Goal: Communication & Community: Answer question/provide support

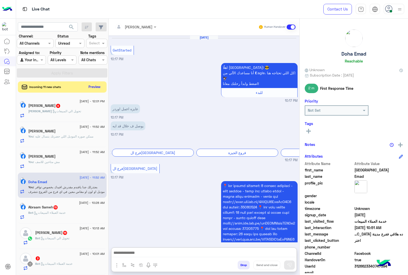
scroll to position [717, 0]
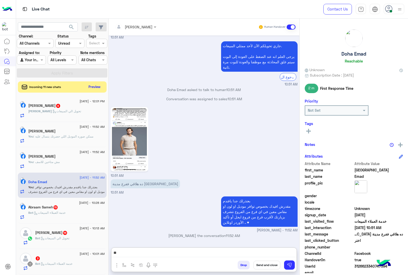
type textarea "*"
click at [97, 85] on button "Preview" at bounding box center [95, 86] width 16 height 7
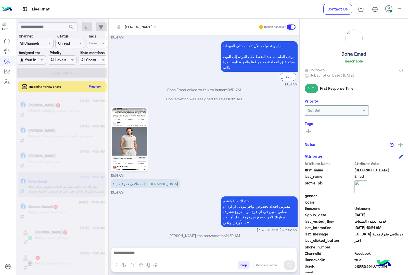
scroll to position [703, 0]
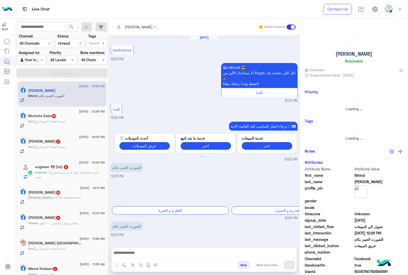
scroll to position [246, 0]
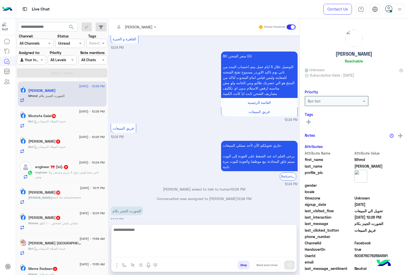
click at [140, 256] on textarea at bounding box center [203, 241] width 185 height 31
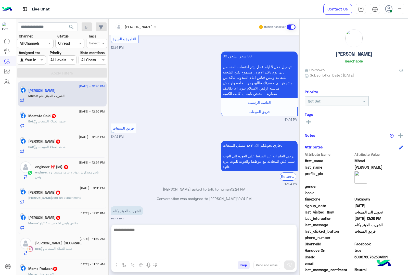
click at [121, 251] on textarea at bounding box center [203, 241] width 185 height 31
paste textarea "**********"
type textarea "**********"
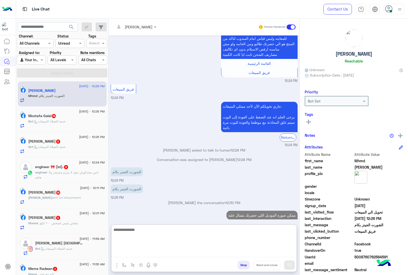
scroll to position [294, 0]
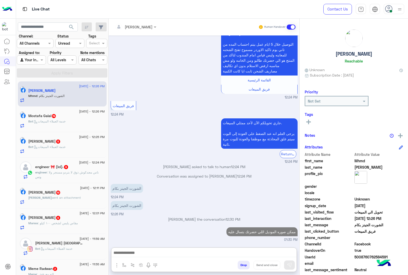
click at [68, 116] on div "Mostafa Galal 74" at bounding box center [66, 116] width 76 height 5
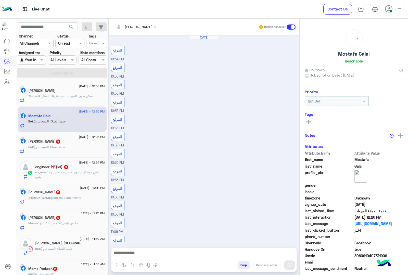
scroll to position [525, 0]
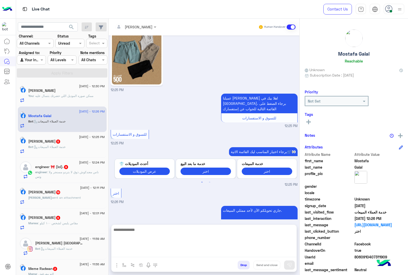
click at [136, 253] on textarea at bounding box center [203, 241] width 185 height 31
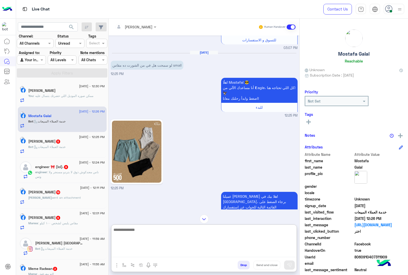
scroll to position [420, 0]
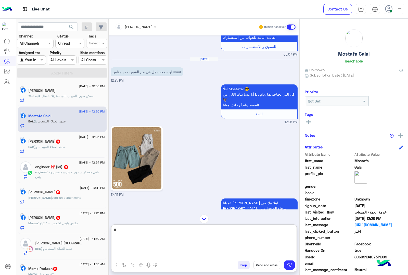
type textarea "***"
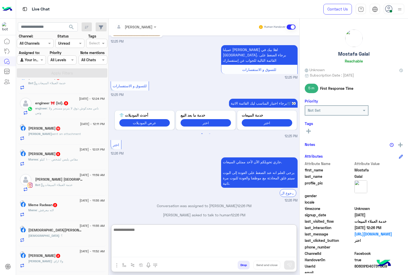
scroll to position [0, 0]
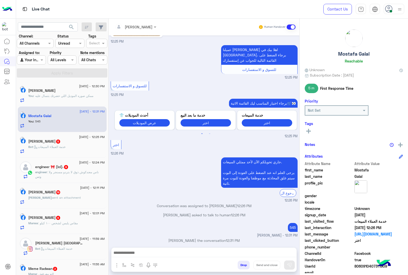
click at [59, 141] on div "[PERSON_NAME] 5" at bounding box center [66, 141] width 76 height 5
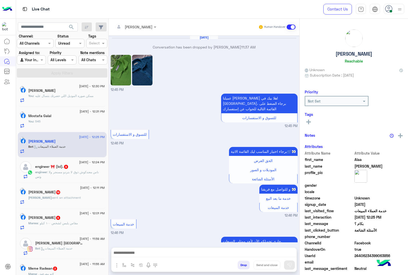
scroll to position [673, 0]
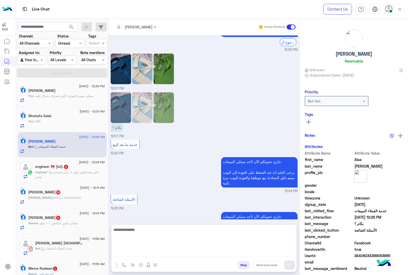
click at [132, 254] on textarea at bounding box center [203, 241] width 185 height 31
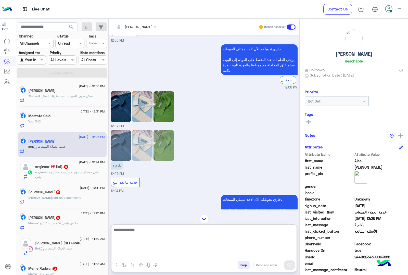
scroll to position [632, 0]
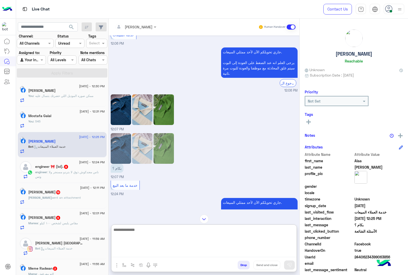
click at [127, 233] on textarea at bounding box center [203, 241] width 185 height 31
type textarea "**********"
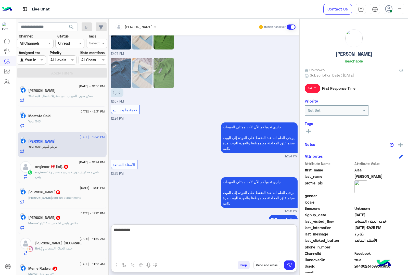
scroll to position [721, 0]
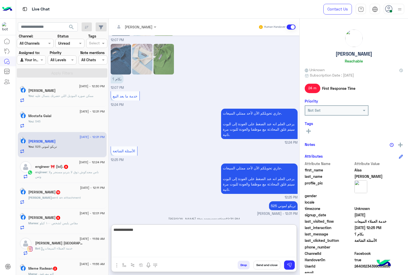
type textarea "**********"
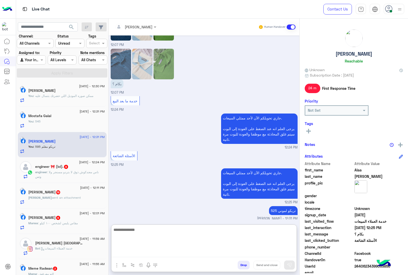
scroll to position [731, 0]
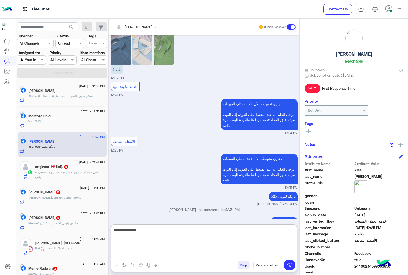
type textarea "**********"
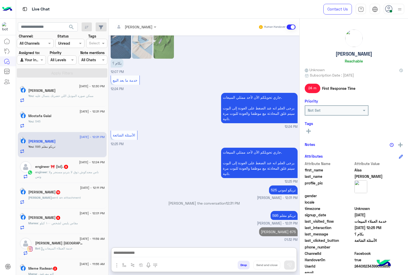
click at [51, 172] on span ": ناس معندكوش ذوق لا بتردو مسنجر ولا وتس" at bounding box center [66, 174] width 63 height 8
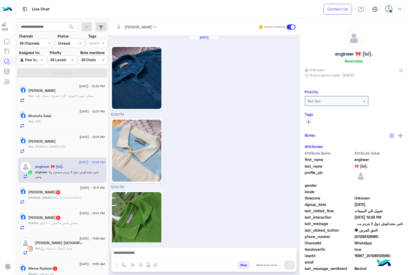
scroll to position [384, 0]
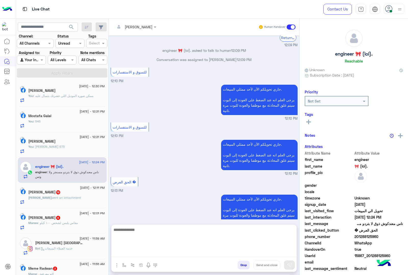
click at [129, 252] on textarea at bounding box center [203, 241] width 185 height 31
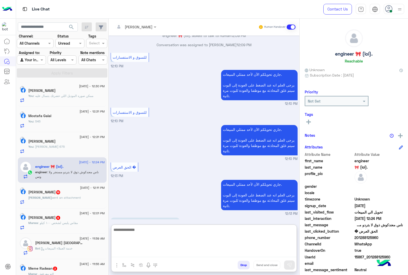
scroll to position [406, 0]
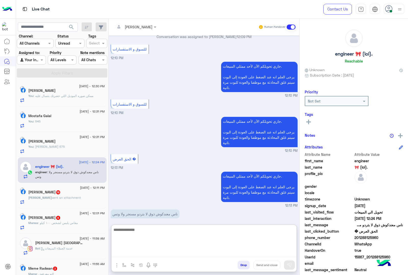
click at [146, 232] on textarea at bounding box center [203, 241] width 185 height 31
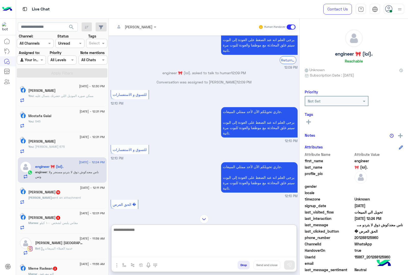
scroll to position [311, 0]
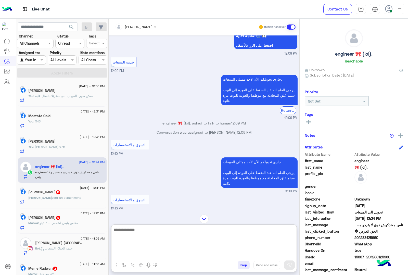
click at [143, 229] on textarea at bounding box center [203, 241] width 185 height 31
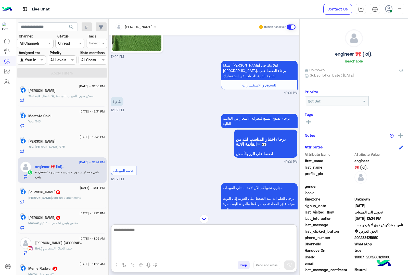
scroll to position [375, 0]
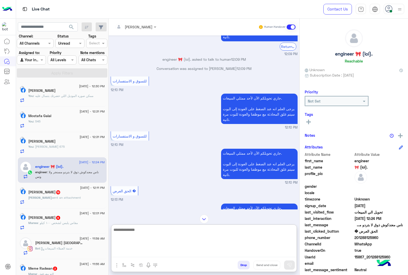
click at [141, 230] on textarea at bounding box center [203, 241] width 185 height 31
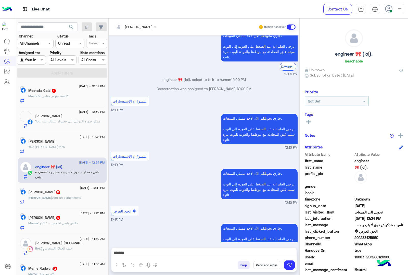
scroll to position [384, 0]
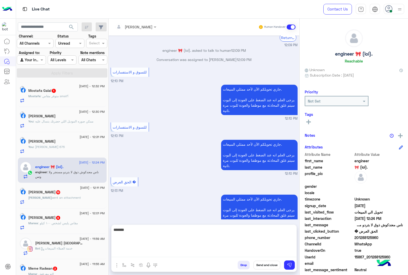
click at [280, 252] on textarea "*******" at bounding box center [203, 241] width 185 height 31
type textarea "**********"
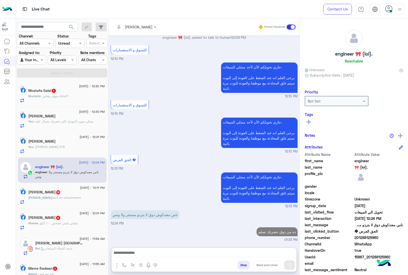
click at [45, 100] on div "Mostafa : متوفر مقاس small؟" at bounding box center [66, 98] width 76 height 9
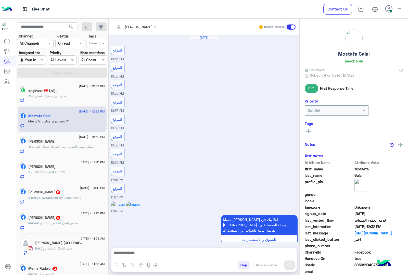
scroll to position [516, 0]
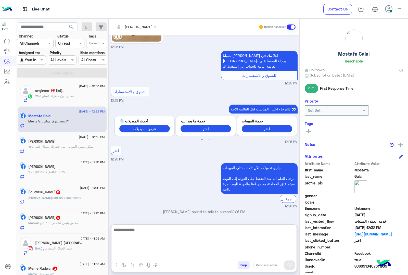
click at [136, 254] on textarea at bounding box center [203, 241] width 185 height 31
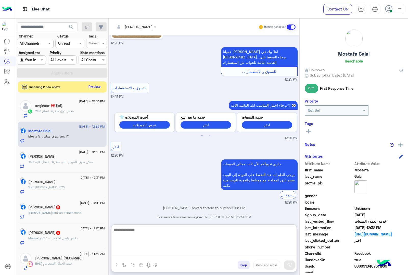
scroll to position [539, 0]
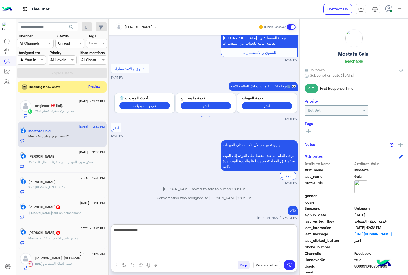
type textarea "**********"
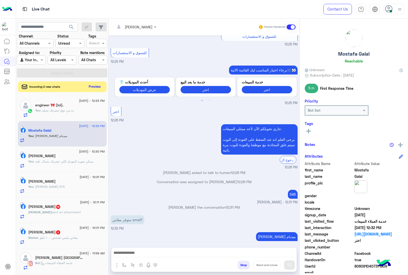
click at [89, 86] on button "Preview" at bounding box center [95, 86] width 16 height 7
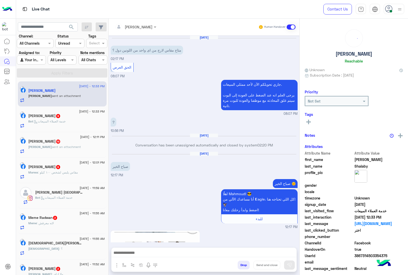
scroll to position [884, 0]
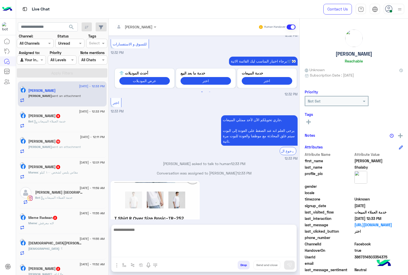
click at [135, 256] on textarea at bounding box center [203, 241] width 185 height 31
type textarea "*****"
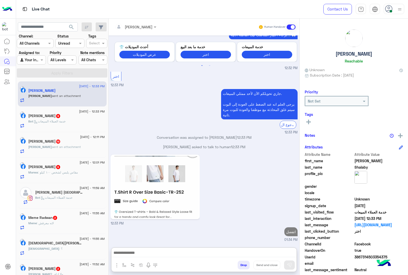
click at [59, 126] on div "Bot : خدمة العملاء المبيعات" at bounding box center [66, 123] width 76 height 9
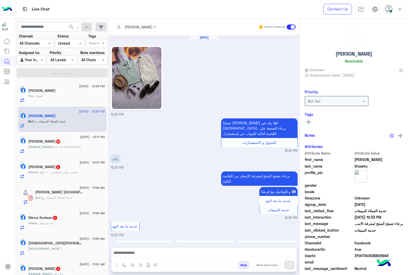
scroll to position [470, 0]
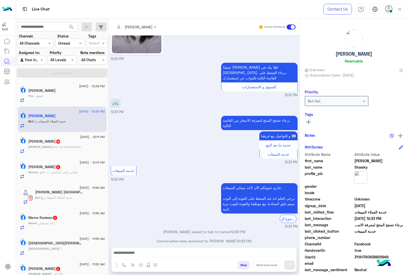
click at [165, 165] on div "خدمة المبيعات 12:33 PM" at bounding box center [204, 173] width 187 height 17
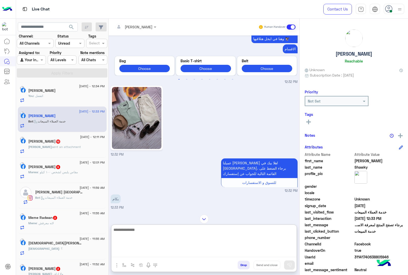
click at [128, 254] on textarea at bounding box center [203, 241] width 185 height 31
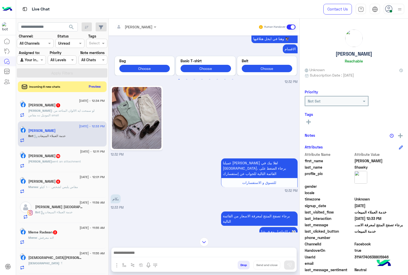
click at [96, 84] on button "Preview" at bounding box center [95, 86] width 16 height 7
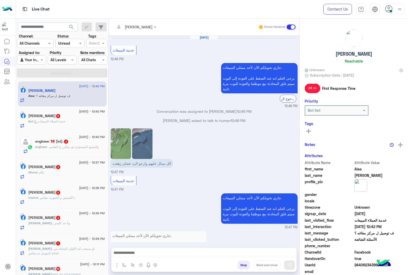
scroll to position [580, 0]
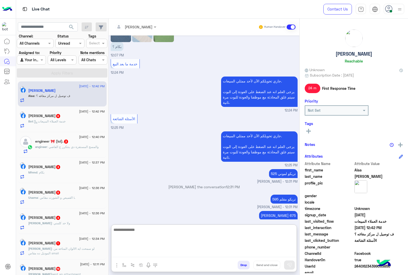
click at [138, 255] on textarea at bounding box center [203, 241] width 185 height 31
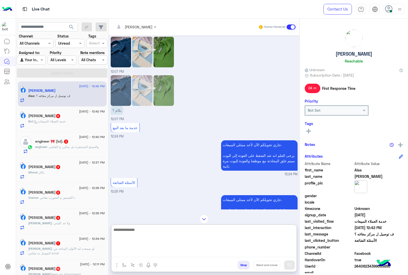
scroll to position [603, 0]
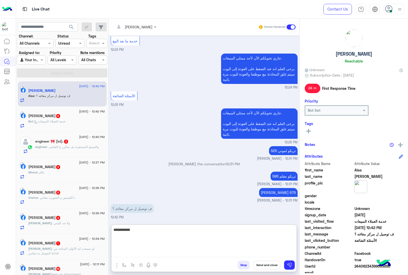
type textarea "**********"
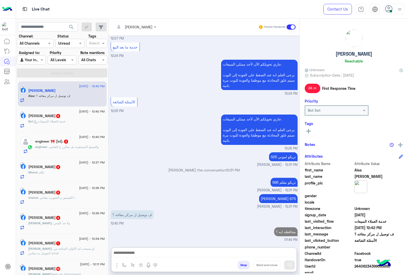
click at [64, 124] on p "Bot : خدمة العملاء المبيعات" at bounding box center [46, 121] width 37 height 5
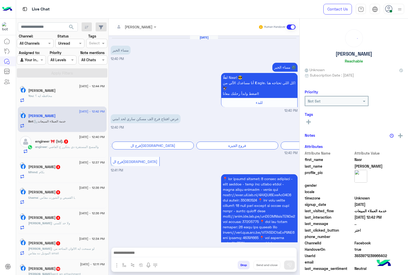
scroll to position [248, 0]
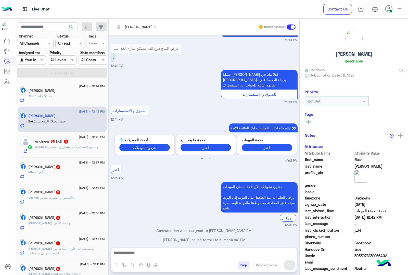
click at [128, 248] on div at bounding box center [203, 253] width 185 height 13
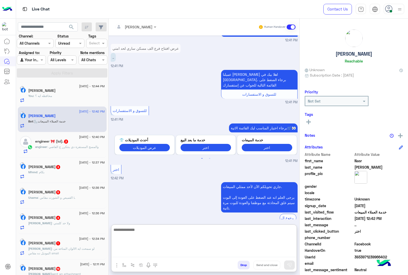
click at [129, 250] on textarea at bounding box center [203, 241] width 185 height 31
paste textarea "**********"
type textarea "**********"
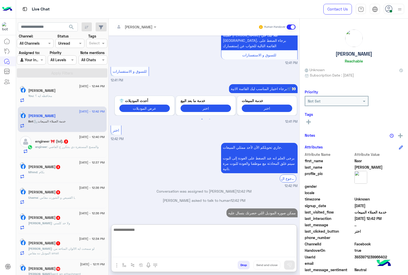
scroll to position [296, 0]
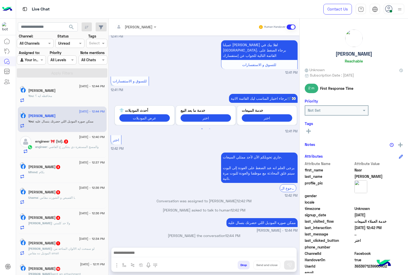
click at [62, 151] on div "engineer : والمسج المستفزة دي بتتكرر ع الفاضي" at bounding box center [70, 148] width 70 height 9
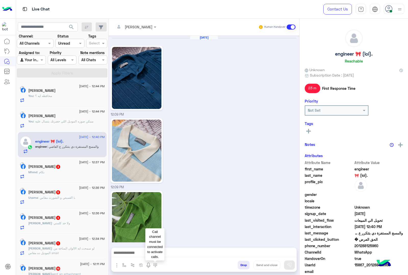
scroll to position [488, 0]
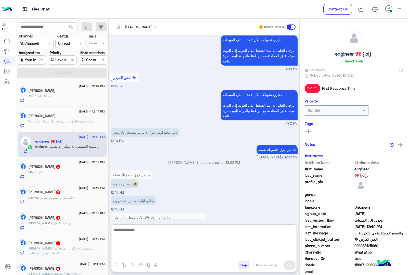
click at [153, 253] on textarea at bounding box center [203, 241] width 185 height 31
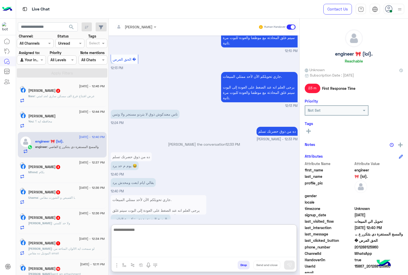
scroll to position [510, 0]
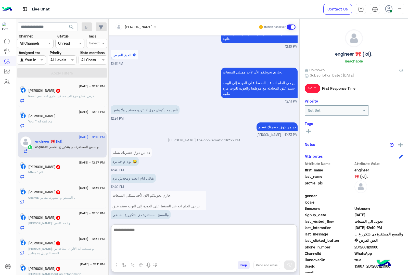
click at [143, 232] on textarea at bounding box center [203, 241] width 185 height 31
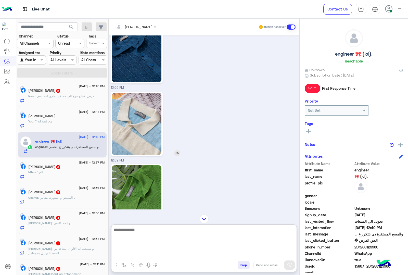
scroll to position [0, 0]
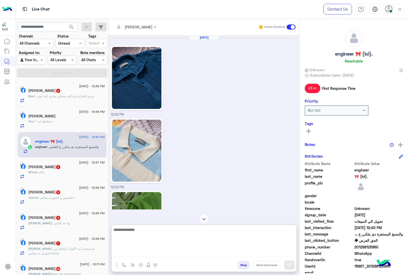
click at [135, 230] on textarea at bounding box center [203, 241] width 185 height 31
type textarea "*"
type textarea "**********"
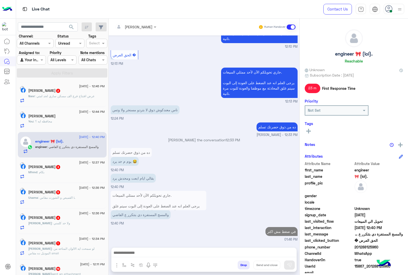
click at [69, 90] on div "[PERSON_NAME] 2" at bounding box center [66, 90] width 76 height 5
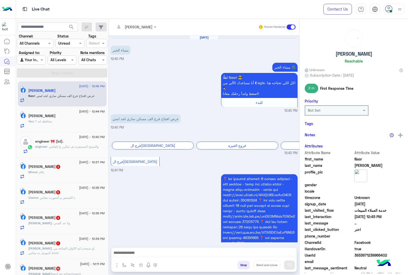
scroll to position [307, 0]
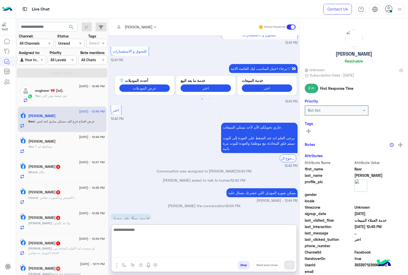
click at [136, 256] on textarea at bounding box center [203, 241] width 185 height 31
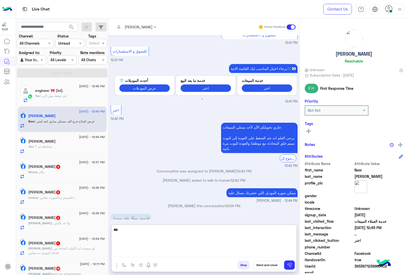
type textarea "***"
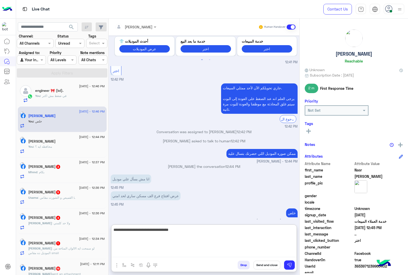
type textarea "**********"
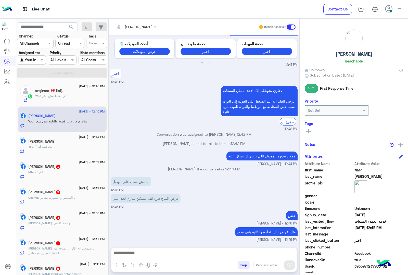
click at [59, 174] on div "Mhmd : بكام" at bounding box center [66, 174] width 76 height 9
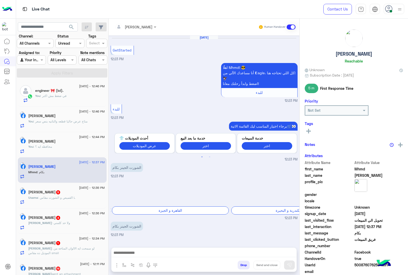
scroll to position [322, 0]
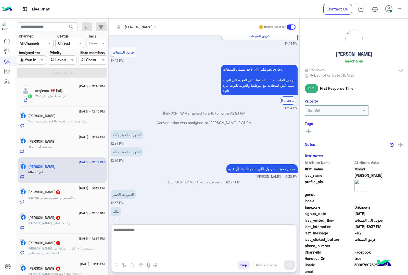
click at [136, 254] on textarea at bounding box center [203, 241] width 185 height 31
drag, startPoint x: 130, startPoint y: 254, endPoint x: 120, endPoint y: 259, distance: 11.2
click at [130, 254] on textarea at bounding box center [203, 241] width 185 height 31
paste textarea "**********"
type textarea "**********"
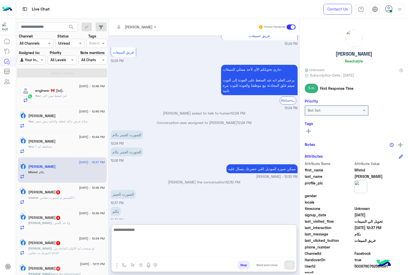
scroll to position [361, 0]
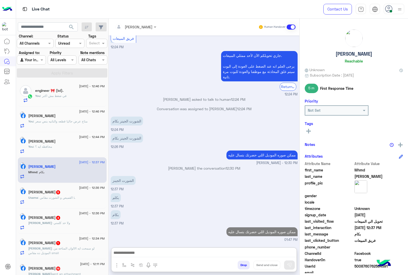
click at [67, 198] on span ": القميص و الشورت مقاس L" at bounding box center [56, 197] width 37 height 4
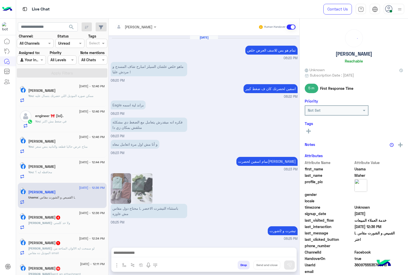
scroll to position [569, 0]
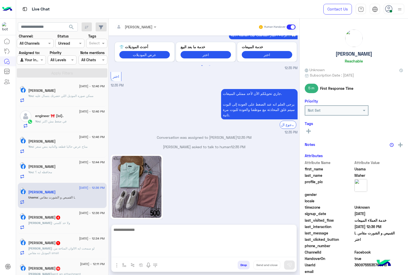
click at [142, 252] on textarea at bounding box center [203, 241] width 185 height 31
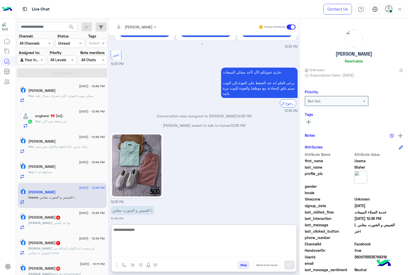
scroll to position [592, 0]
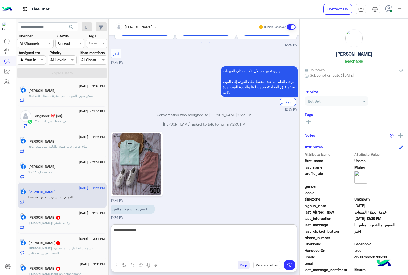
type textarea "**********"
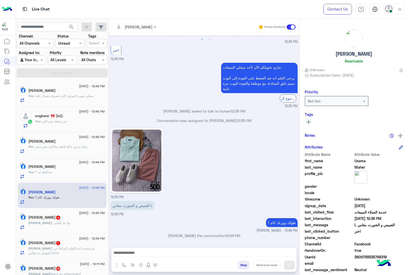
scroll to position [0, 0]
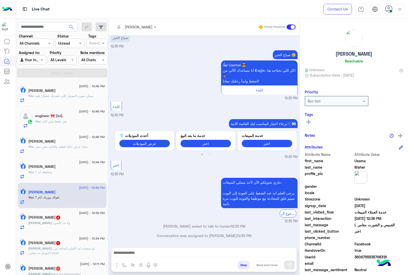
click at [60, 222] on span ": ولا حد كلمني" at bounding box center [61, 223] width 18 height 4
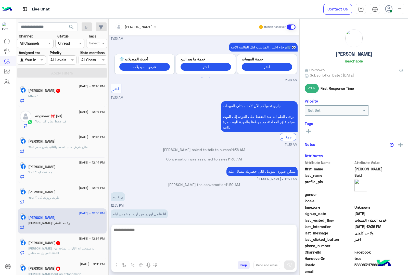
click at [138, 251] on textarea at bounding box center [203, 241] width 185 height 31
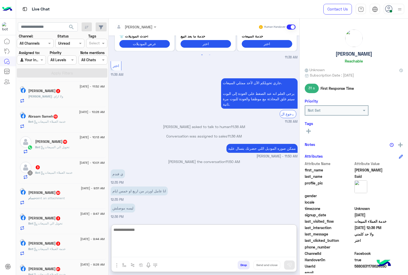
scroll to position [322, 0]
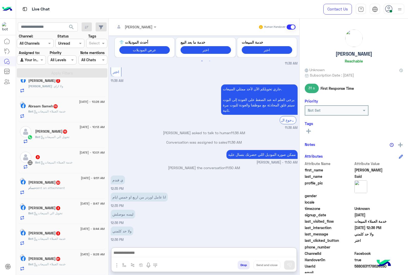
click at [56, 101] on div "[DATE] - 10:28 AM" at bounding box center [66, 102] width 76 height 3
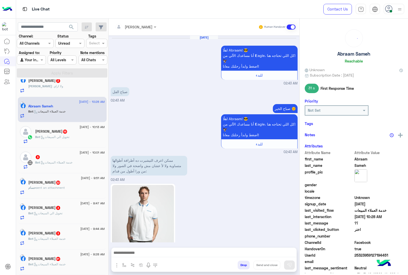
scroll to position [717, 0]
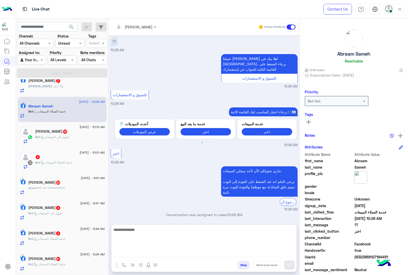
drag, startPoint x: 119, startPoint y: 250, endPoint x: 122, endPoint y: 251, distance: 3.2
click at [119, 250] on textarea at bounding box center [203, 241] width 185 height 31
paste textarea "**********"
type textarea "**********"
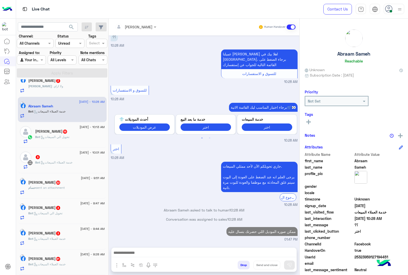
click at [62, 137] on p "Bot : تحويل الي المبيعات" at bounding box center [52, 137] width 34 height 5
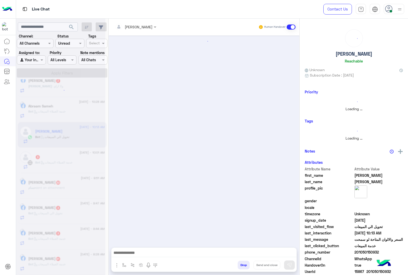
scroll to position [321, 0]
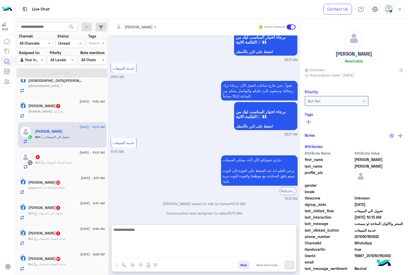
click at [135, 254] on textarea at bounding box center [203, 241] width 185 height 31
paste textarea "**********"
type textarea "**********"
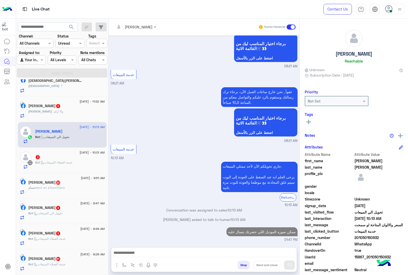
click at [69, 161] on span ": خدمة العملاء المبيعات" at bounding box center [56, 162] width 32 height 4
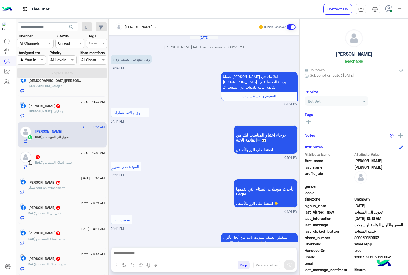
scroll to position [320, 0]
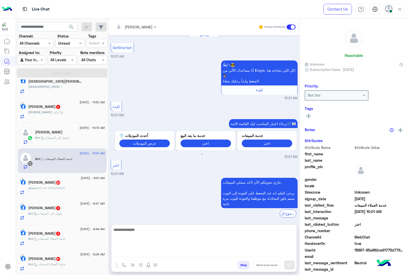
click at [149, 252] on textarea at bounding box center [203, 241] width 185 height 31
paste textarea "**********"
type textarea "**********"
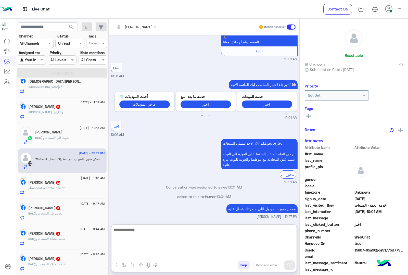
scroll to position [51, 0]
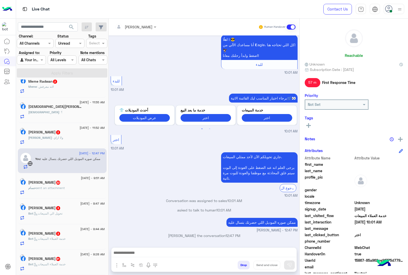
click at [60, 180] on div "[PERSON_NAME] 32" at bounding box center [66, 182] width 76 height 5
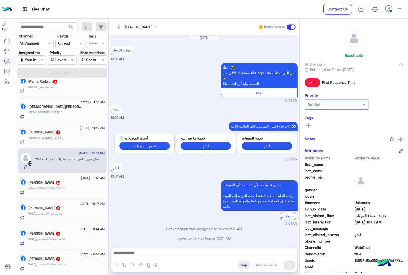
scroll to position [320, 0]
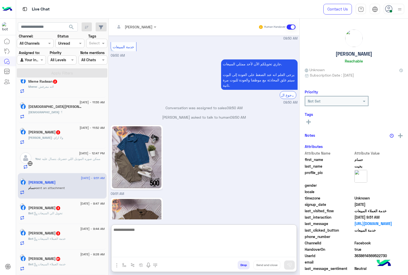
click at [139, 254] on textarea at bounding box center [203, 241] width 185 height 31
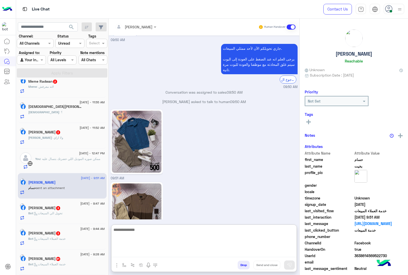
scroll to position [1153, 0]
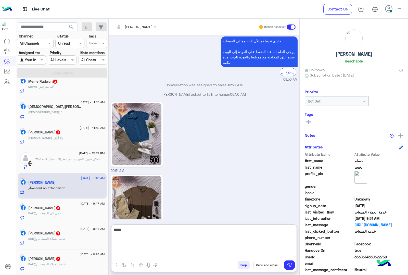
type textarea "*****"
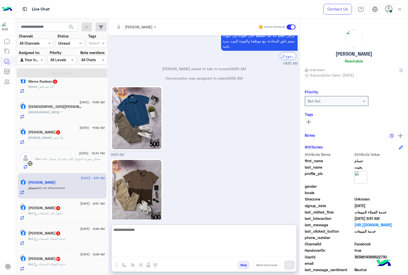
scroll to position [1179, 0]
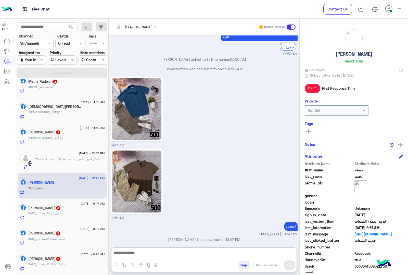
click at [58, 211] on span ": تحويل الي المبيعات" at bounding box center [47, 213] width 29 height 4
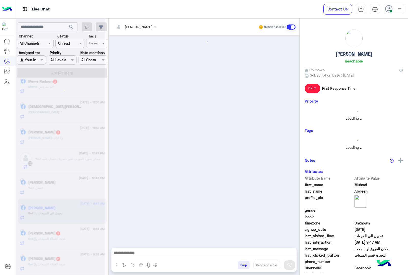
scroll to position [319, 0]
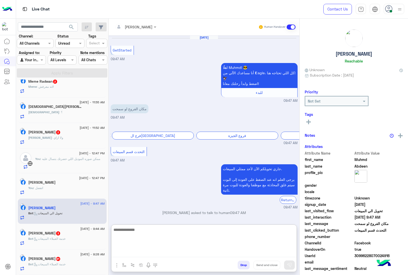
click at [133, 252] on textarea at bounding box center [203, 241] width 185 height 31
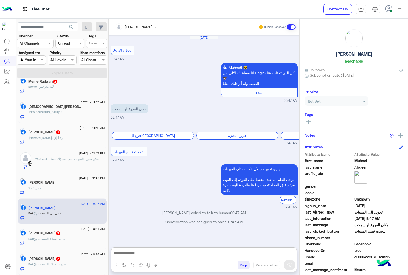
click at [118, 264] on img "button" at bounding box center [117, 265] width 6 height 6
click at [125, 254] on span "Images" at bounding box center [128, 254] width 13 height 6
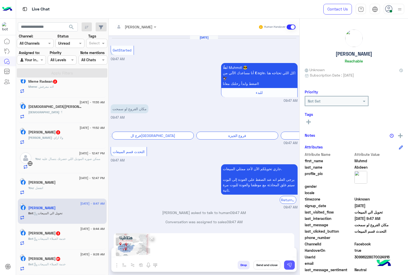
click at [288, 265] on img at bounding box center [289, 264] width 5 height 5
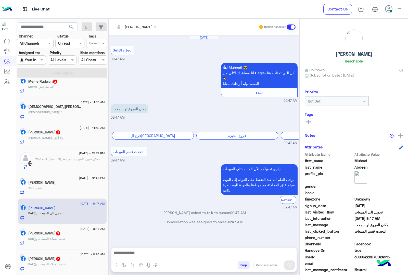
click at [45, 244] on div "Bot : خدمة العملاء المبيعات" at bounding box center [66, 240] width 76 height 9
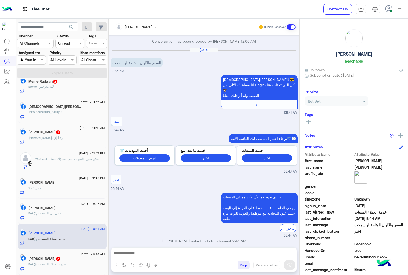
scroll to position [319, 0]
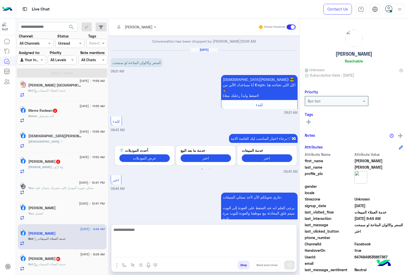
click at [142, 256] on textarea at bounding box center [203, 241] width 185 height 31
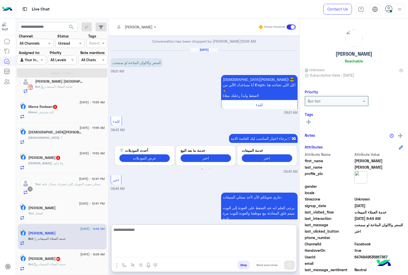
paste textarea "**********"
type textarea "**********"
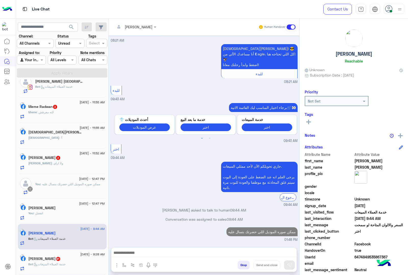
click at [76, 262] on div "Bot : خدمة العملاء المبيعات" at bounding box center [66, 266] width 76 height 9
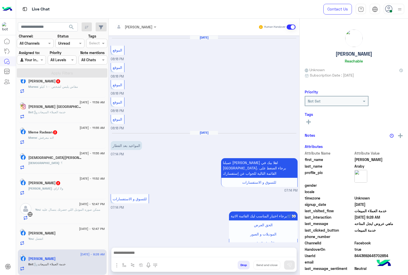
scroll to position [749, 0]
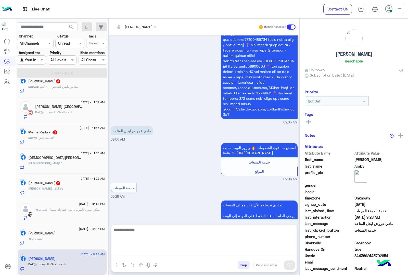
click at [142, 253] on textarea at bounding box center [203, 241] width 185 height 31
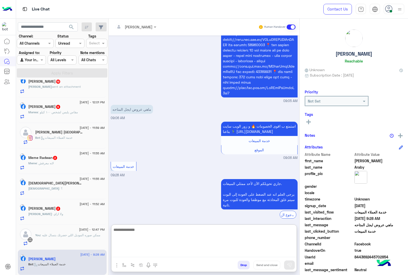
scroll to position [772, 0]
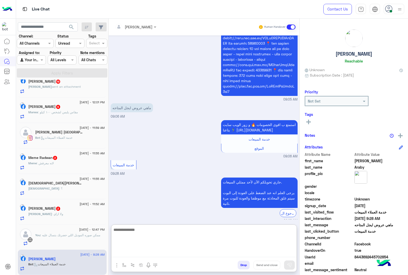
click at [136, 229] on textarea at bounding box center [203, 241] width 185 height 31
paste textarea "**********"
type textarea "**********"
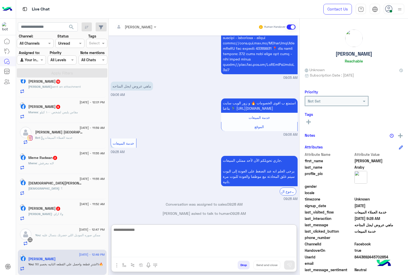
scroll to position [803, 0]
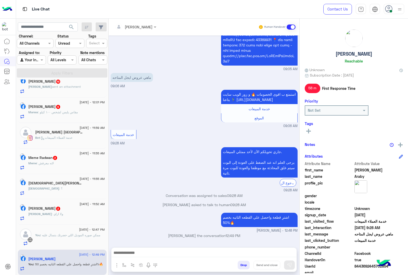
click at [73, 208] on div "[PERSON_NAME] 2" at bounding box center [66, 208] width 76 height 5
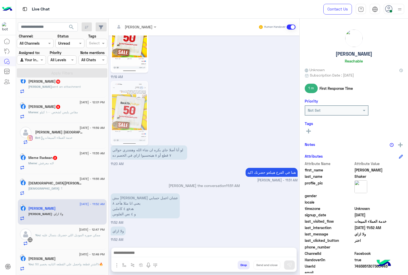
scroll to position [705, 0]
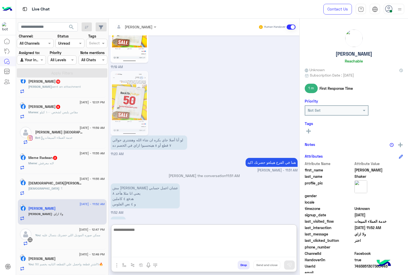
click at [138, 251] on textarea at bounding box center [203, 241] width 185 height 31
type textarea "**********"
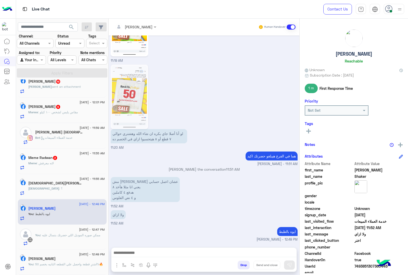
click at [51, 188] on div "[DEMOGRAPHIC_DATA] : ؟" at bounding box center [66, 190] width 76 height 9
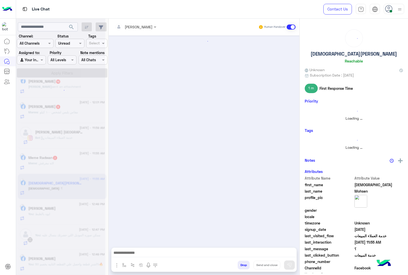
scroll to position [319, 0]
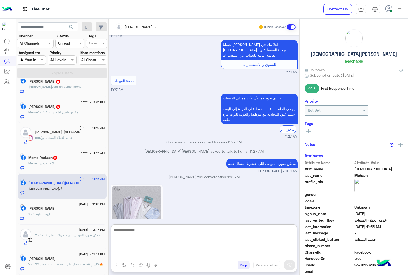
click at [125, 253] on textarea at bounding box center [203, 241] width 185 height 31
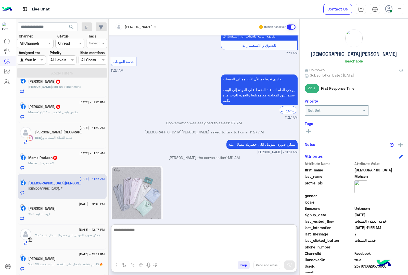
scroll to position [892, 0]
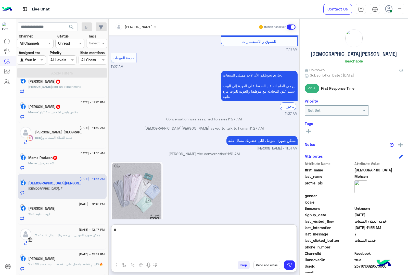
type textarea "***"
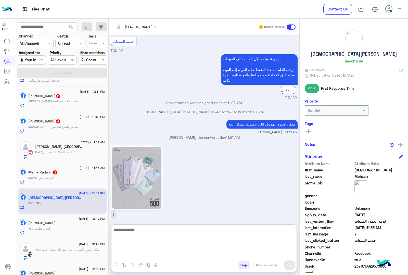
scroll to position [319, 0]
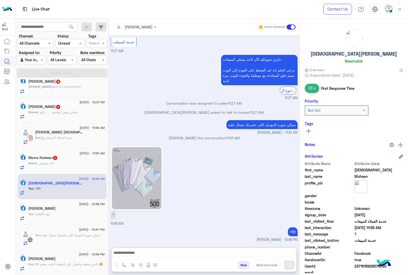
click at [63, 164] on div "Meme : لانه معرفش" at bounding box center [66, 165] width 76 height 9
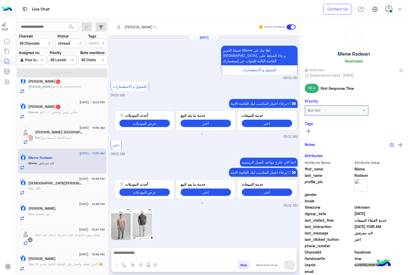
scroll to position [665, 0]
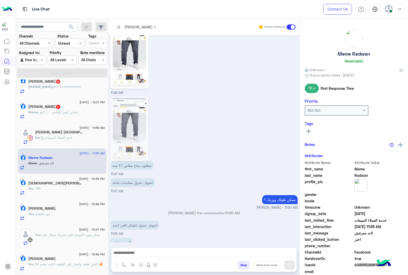
click at [126, 249] on div at bounding box center [203, 253] width 185 height 13
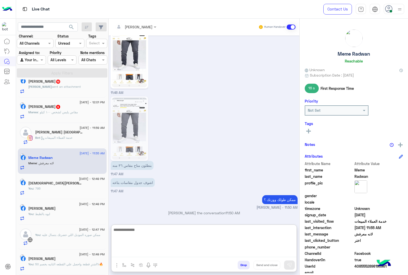
click at [127, 254] on textarea at bounding box center [203, 241] width 185 height 31
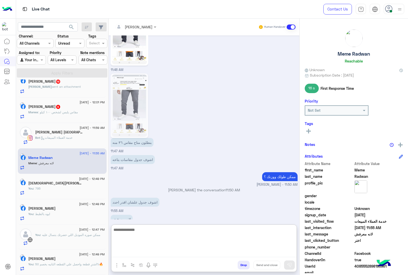
scroll to position [592, 0]
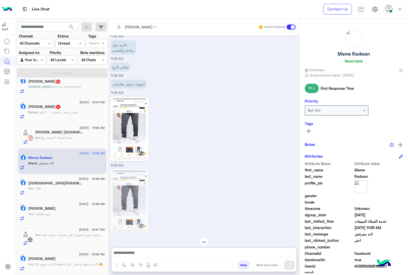
click at [115, 268] on img "button" at bounding box center [117, 265] width 6 height 6
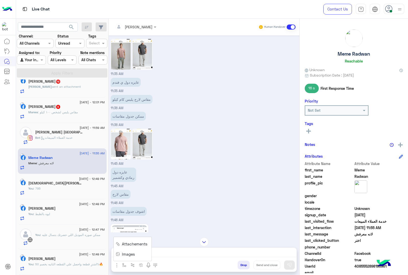
scroll to position [465, 0]
click at [125, 254] on span "Images" at bounding box center [128, 254] width 13 height 6
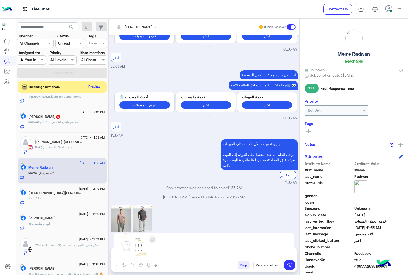
scroll to position [306, 0]
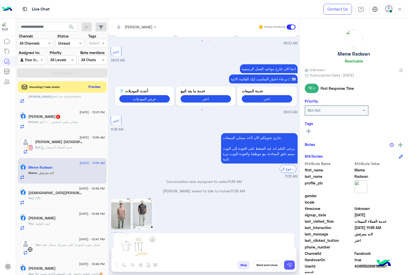
click at [292, 267] on button at bounding box center [289, 264] width 11 height 9
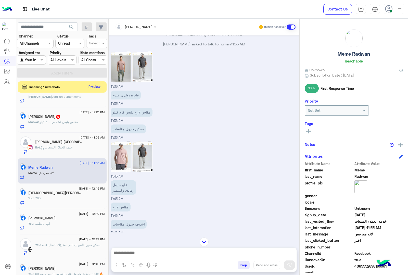
scroll to position [410, 0]
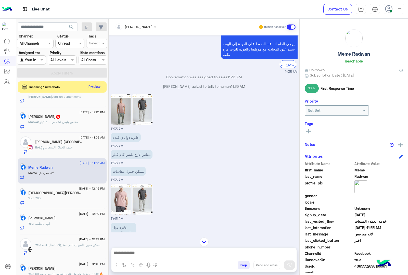
click at [123, 106] on img at bounding box center [121, 109] width 20 height 31
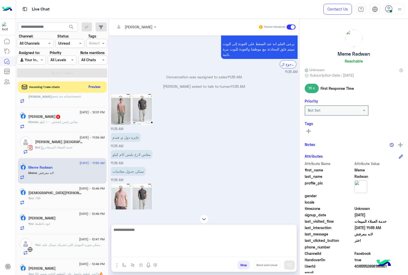
click at [121, 254] on textarea at bounding box center [203, 241] width 185 height 31
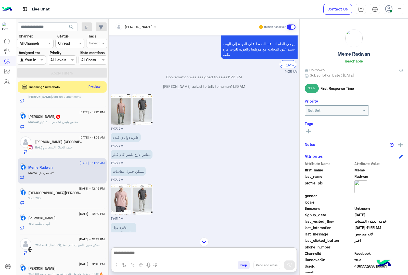
click at [115, 263] on img "button" at bounding box center [117, 265] width 6 height 6
click at [118, 256] on img at bounding box center [118, 254] width 4 height 6
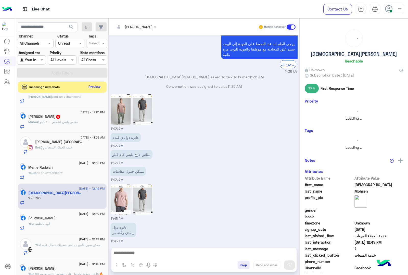
scroll to position [734, 0]
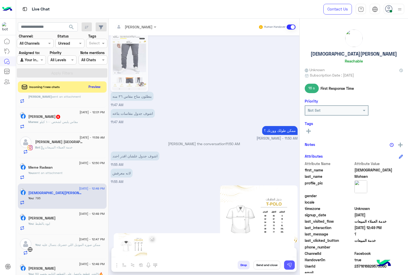
click at [291, 267] on img at bounding box center [289, 264] width 5 height 5
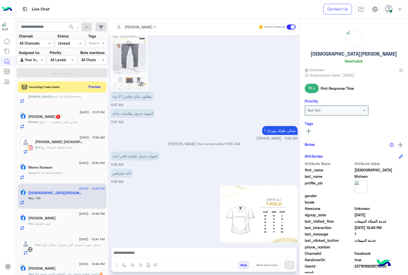
click at [69, 154] on div "Bot : خدمة العملاء المبيعات" at bounding box center [70, 149] width 70 height 9
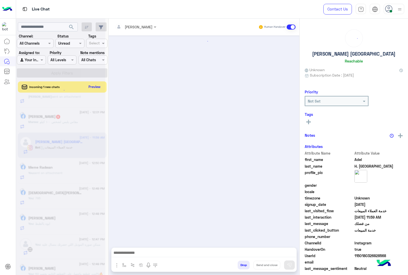
scroll to position [670, 0]
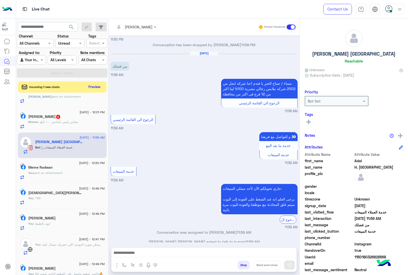
click at [62, 128] on div "Marwa : مقاس يلبس لشخص ١٠٠ كيلو" at bounding box center [66, 124] width 76 height 9
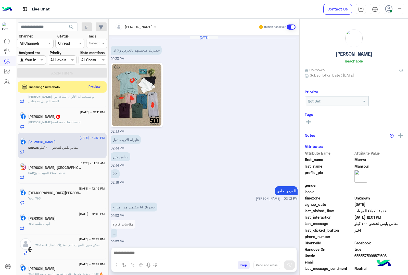
scroll to position [553, 0]
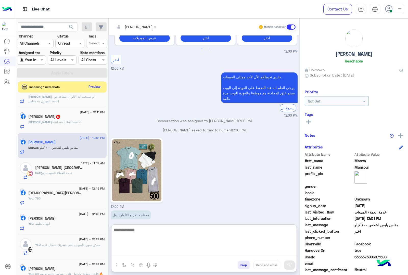
click at [139, 253] on textarea at bounding box center [203, 241] width 185 height 31
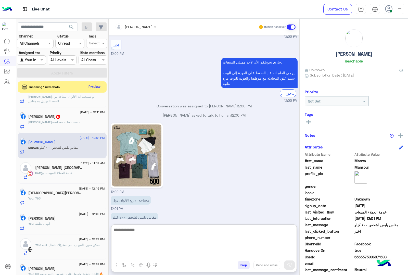
scroll to position [576, 0]
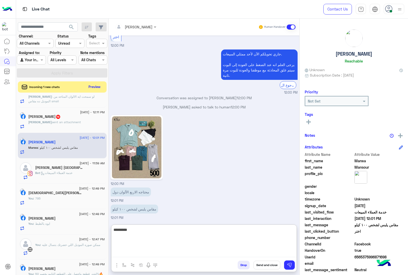
type textarea "**********"
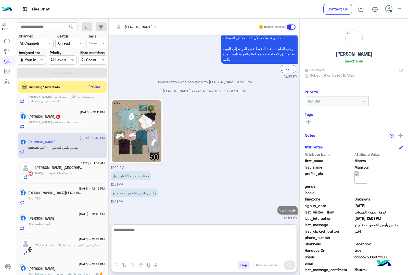
scroll to position [601, 0]
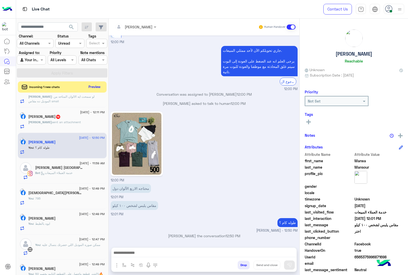
click at [54, 119] on h5 "[PERSON_NAME] 18" at bounding box center [44, 116] width 32 height 4
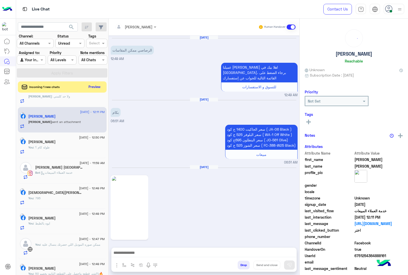
scroll to position [771, 0]
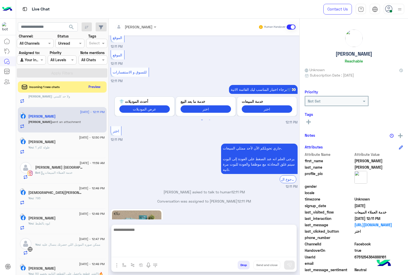
click at [128, 252] on textarea at bounding box center [203, 241] width 185 height 31
type textarea "***"
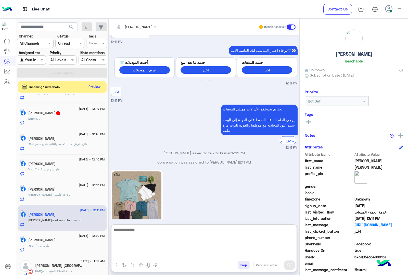
scroll to position [224, 0]
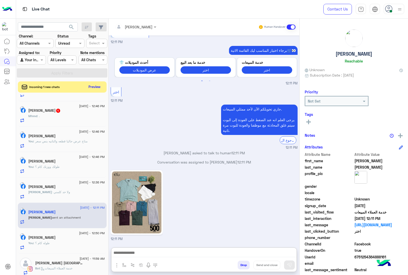
click at [70, 195] on div "[PERSON_NAME] : ولا حد كلمني" at bounding box center [66, 194] width 76 height 9
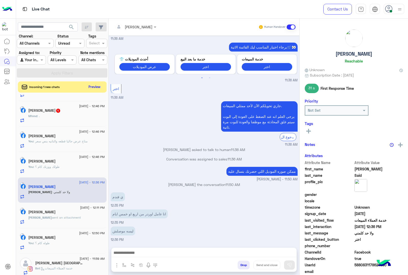
scroll to position [223, 0]
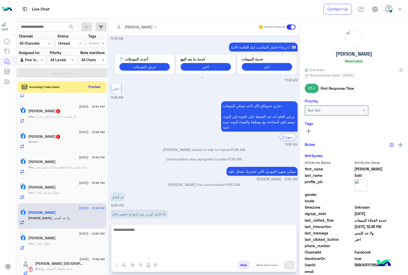
click at [142, 250] on textarea at bounding box center [203, 241] width 185 height 31
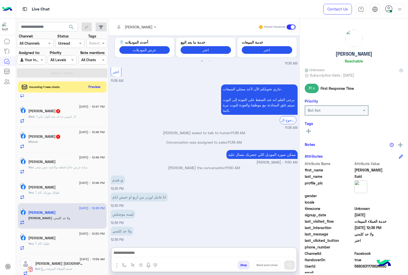
click at [137, 31] on div "[PERSON_NAME]" at bounding box center [133, 27] width 37 height 10
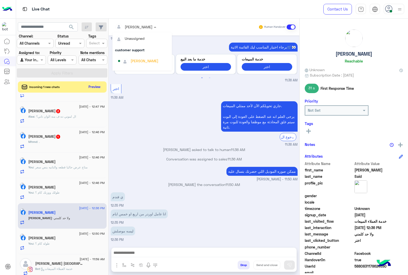
scroll to position [0, 0]
click at [141, 63] on div "[PERSON_NAME]" at bounding box center [144, 60] width 28 height 5
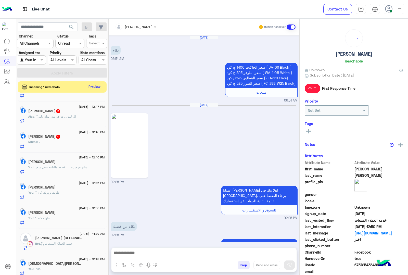
scroll to position [740, 0]
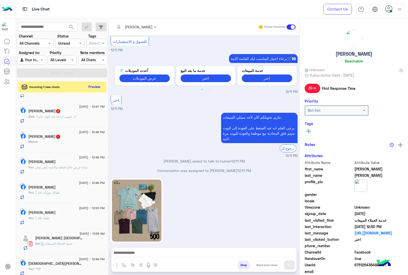
click at [64, 145] on div "Mhmd : ." at bounding box center [66, 143] width 76 height 9
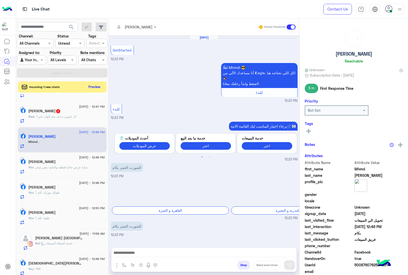
scroll to position [355, 0]
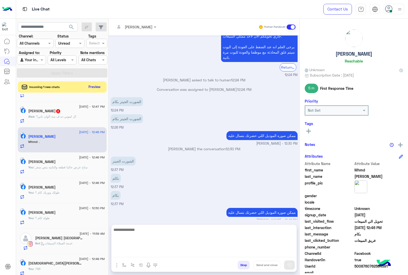
click at [138, 254] on textarea at bounding box center [203, 241] width 185 height 31
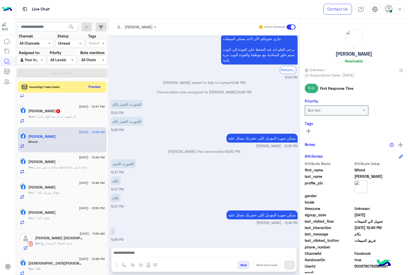
click at [238, 264] on button "Drop" at bounding box center [243, 264] width 12 height 9
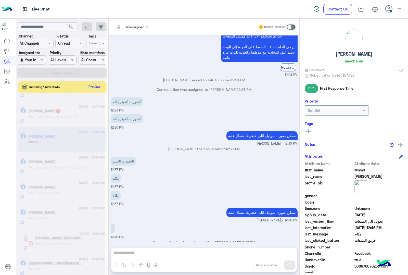
scroll to position [364, 0]
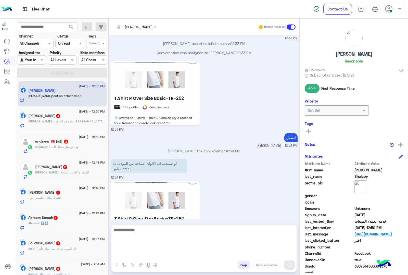
click at [149, 256] on textarea at bounding box center [203, 241] width 185 height 31
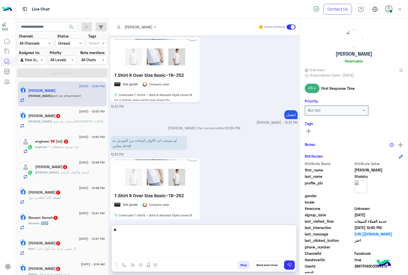
type textarea "*"
type textarea "**********"
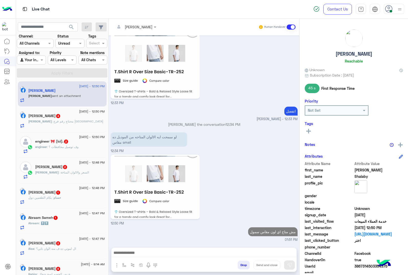
click at [60, 116] on h5 "[PERSON_NAME] EL-anany 4" at bounding box center [44, 116] width 32 height 4
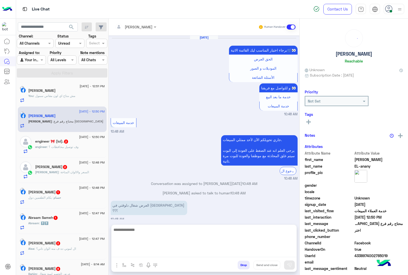
scroll to position [525, 0]
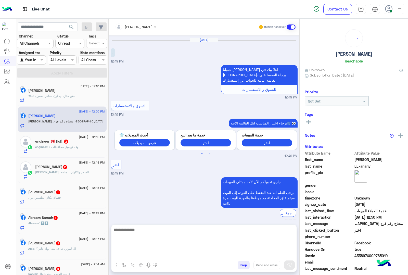
click at [130, 255] on textarea at bounding box center [203, 241] width 185 height 31
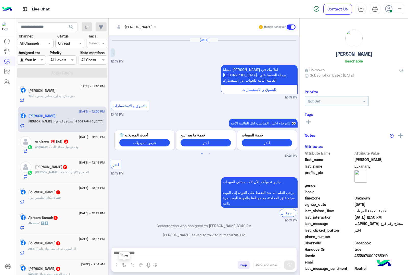
click at [126, 264] on img "button" at bounding box center [124, 265] width 4 height 4
click at [131, 249] on ng-select "enter flow name" at bounding box center [139, 253] width 38 height 9
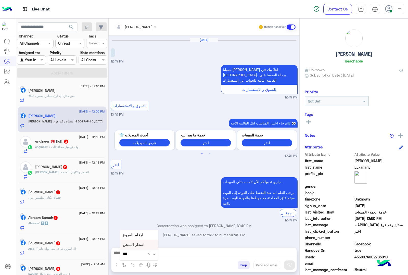
type input "****"
click at [138, 242] on span "ارقام الفروع" at bounding box center [133, 244] width 20 height 5
type textarea "**********"
click at [288, 262] on img at bounding box center [289, 264] width 5 height 5
click at [65, 152] on div "engineer : وف توصيل محافظات ؟" at bounding box center [70, 148] width 70 height 9
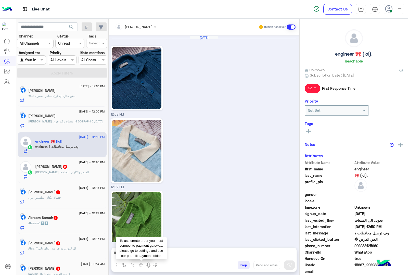
scroll to position [606, 0]
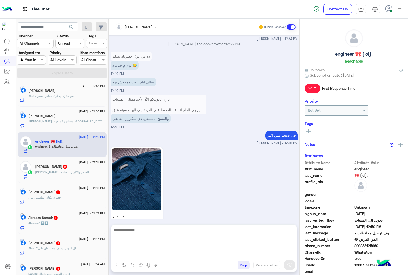
click at [148, 255] on textarea at bounding box center [203, 241] width 185 height 31
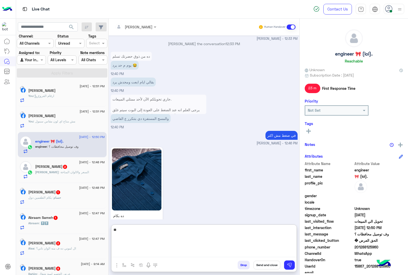
type textarea "***"
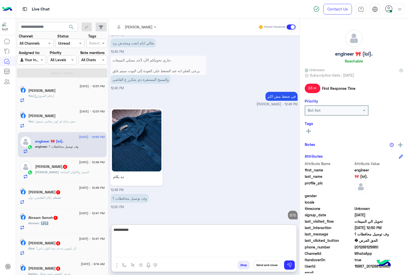
type textarea "**********"
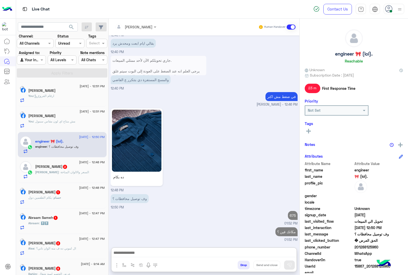
click at [71, 176] on div "[PERSON_NAME] : السعر والالوان المتاحة" at bounding box center [70, 174] width 70 height 9
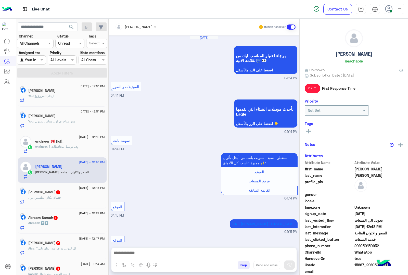
scroll to position [813, 0]
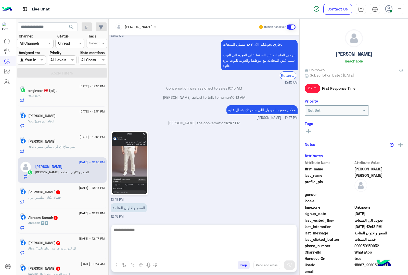
click at [126, 253] on textarea at bounding box center [203, 241] width 185 height 31
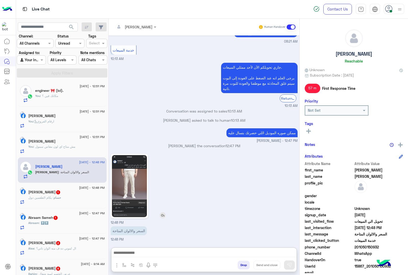
click at [125, 194] on img at bounding box center [129, 186] width 35 height 62
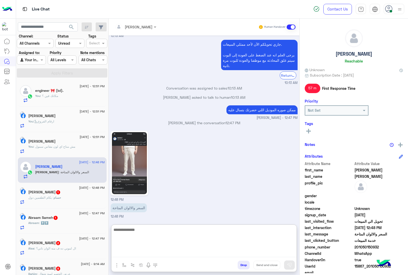
click at [138, 253] on textarea at bounding box center [203, 241] width 185 height 31
type textarea "***"
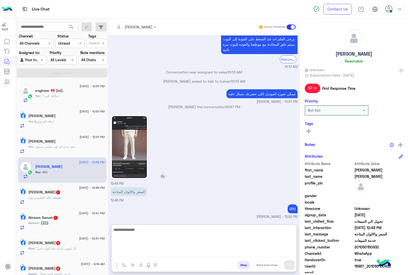
scroll to position [853, 0]
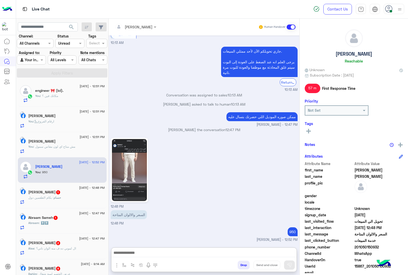
click at [66, 193] on div "[PERSON_NAME] 1" at bounding box center [66, 192] width 76 height 5
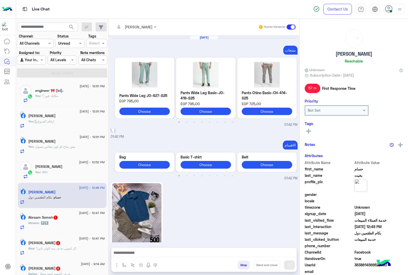
scroll to position [1066, 0]
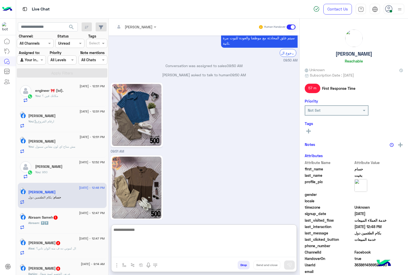
click at [143, 255] on textarea at bounding box center [203, 241] width 185 height 31
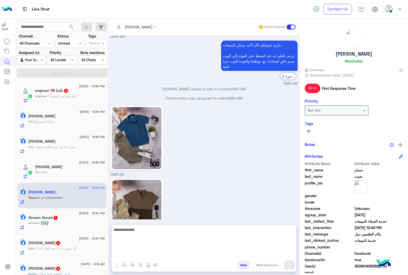
scroll to position [1158, 0]
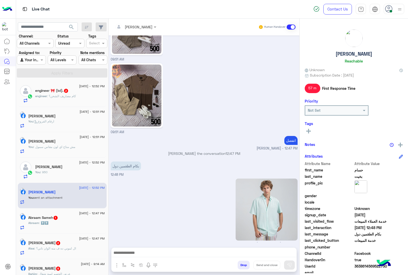
click at [73, 229] on div "Abraam : ⬆️⬆️" at bounding box center [66, 224] width 76 height 9
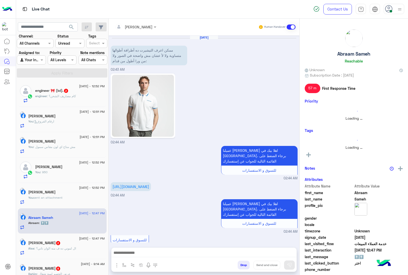
scroll to position [714, 0]
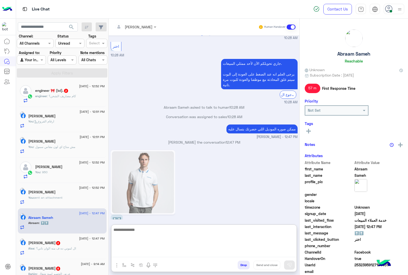
click at [138, 253] on textarea at bounding box center [203, 241] width 185 height 31
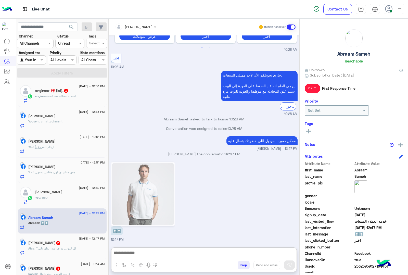
click at [137, 199] on img at bounding box center [143, 194] width 62 height 62
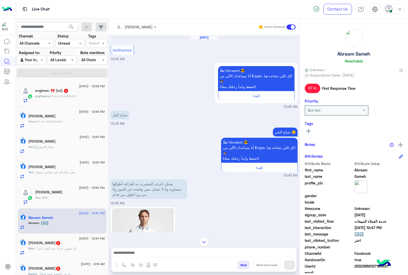
scroll to position [115, 0]
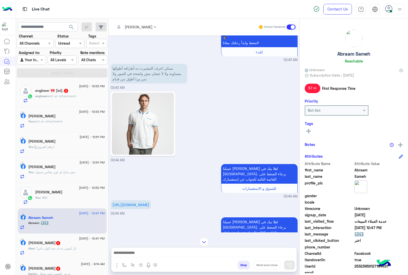
click at [138, 116] on img at bounding box center [143, 124] width 62 height 62
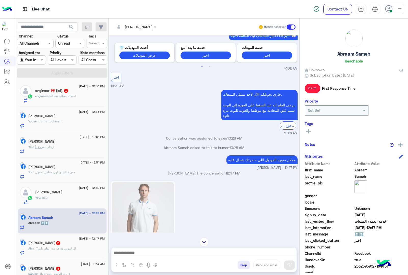
scroll to position [841, 0]
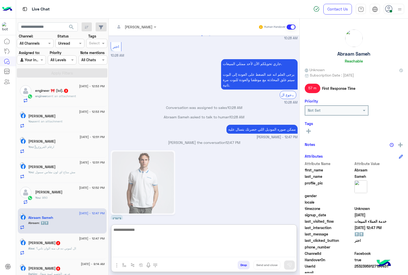
click at [122, 250] on textarea at bounding box center [203, 241] width 185 height 31
type textarea "***"
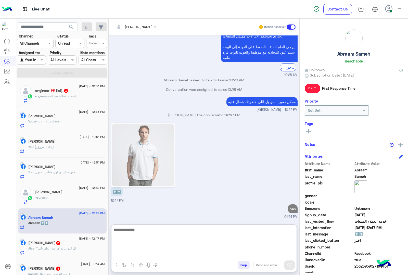
scroll to position [880, 0]
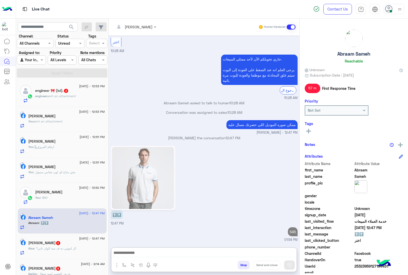
click at [60, 95] on span "sent an attachment" at bounding box center [61, 96] width 29 height 4
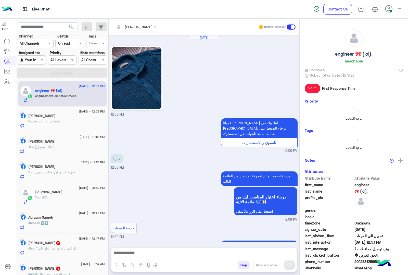
scroll to position [613, 0]
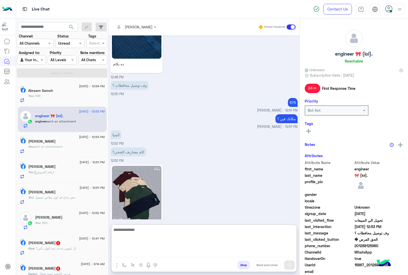
click at [139, 253] on textarea at bounding box center [203, 241] width 185 height 31
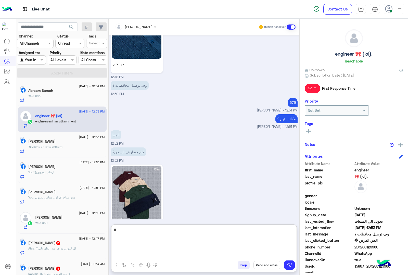
type textarea "*"
type textarea "*********"
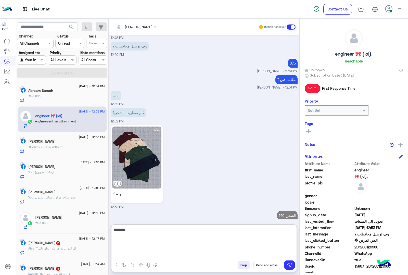
type textarea "*********"
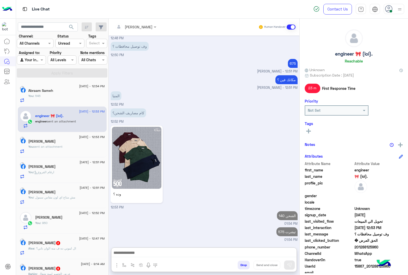
click at [72, 244] on div "[PERSON_NAME] 2" at bounding box center [66, 243] width 76 height 5
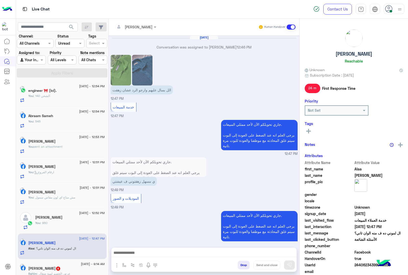
scroll to position [556, 0]
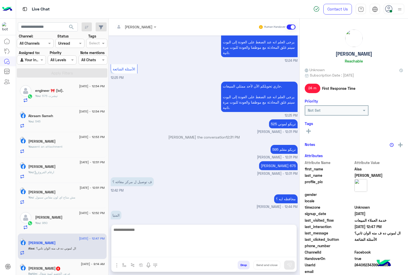
click at [152, 255] on textarea at bounding box center [203, 241] width 185 height 31
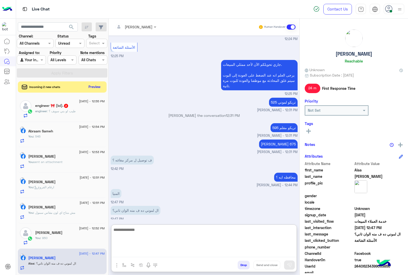
scroll to position [579, 0]
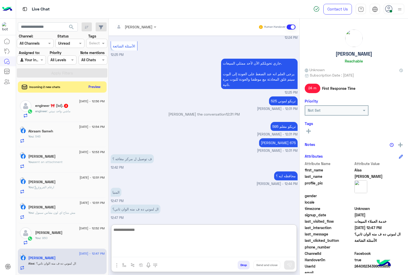
paste textarea "**********"
type textarea "**********"
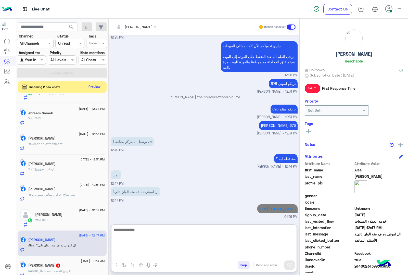
scroll to position [26, 0]
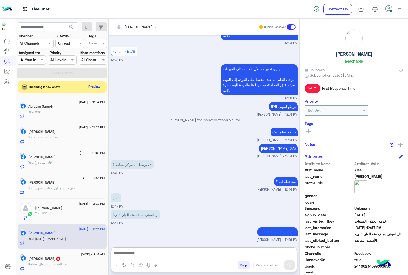
click at [52, 269] on div "Rahim : عرض الخصم لسة شغال" at bounding box center [66, 266] width 76 height 9
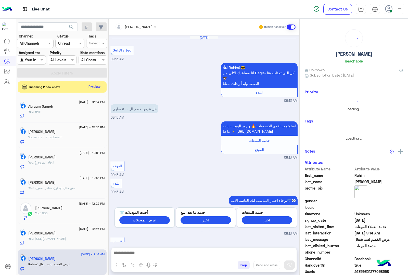
scroll to position [128, 0]
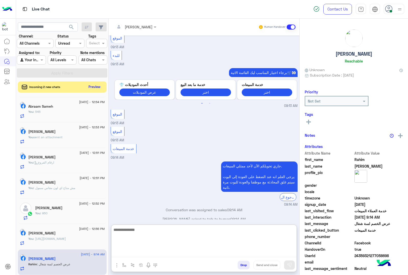
click at [128, 253] on textarea at bounding box center [203, 241] width 185 height 31
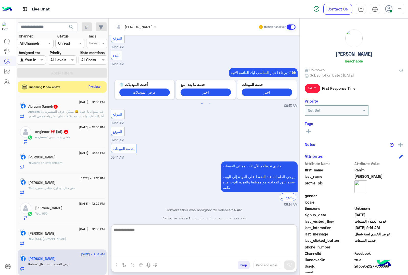
scroll to position [26, 0]
paste textarea "**********"
type textarea "**********"
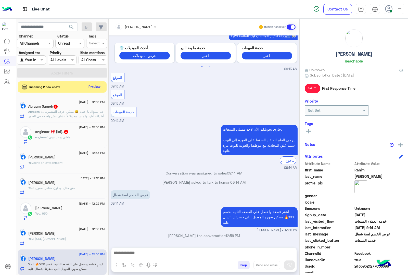
scroll to position [185, 0]
click at [58, 138] on span ": ماشي واحد نبيتي" at bounding box center [58, 137] width 23 height 4
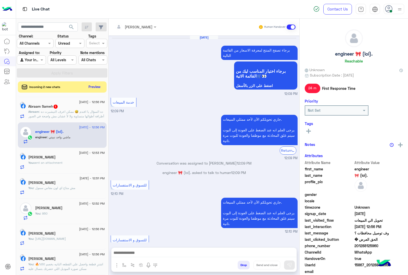
scroll to position [605, 0]
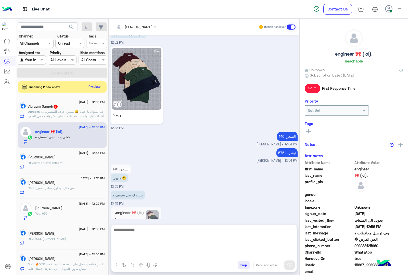
click at [133, 254] on textarea at bounding box center [203, 241] width 185 height 31
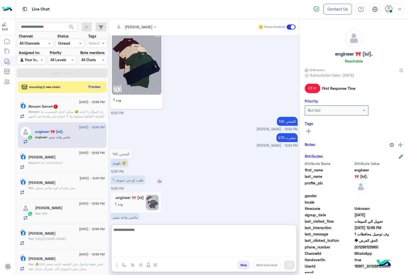
scroll to position [628, 0]
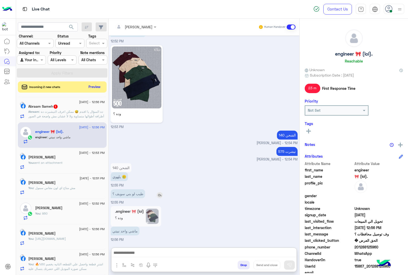
click at [157, 188] on div "طيب لو بني سويف ؟" at bounding box center [142, 193] width 63 height 11
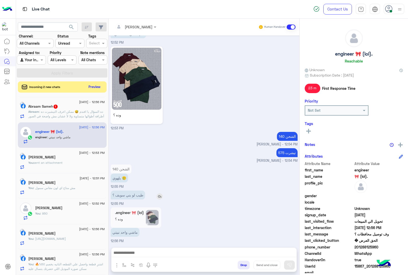
click at [160, 194] on img at bounding box center [159, 196] width 6 height 6
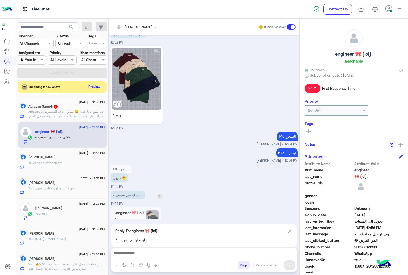
scroll to position [628, 0]
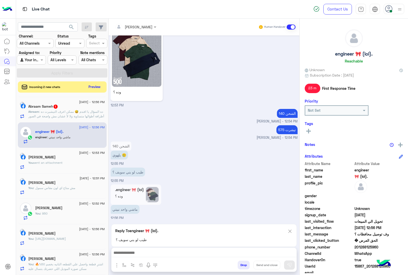
click at [129, 249] on div at bounding box center [203, 253] width 185 height 13
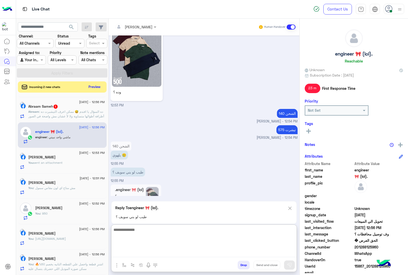
click at [127, 256] on textarea at bounding box center [203, 241] width 185 height 31
type textarea "**********"
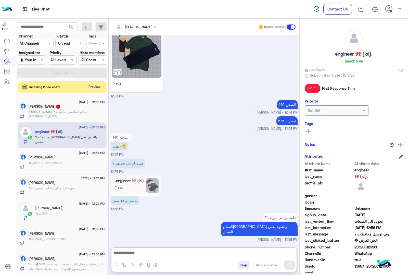
click at [61, 104] on span "1" at bounding box center [58, 106] width 5 height 4
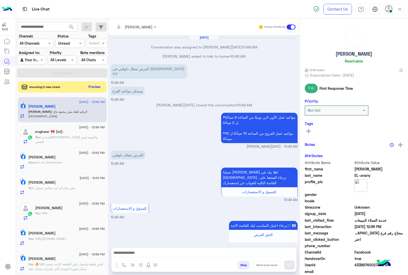
scroll to position [540, 0]
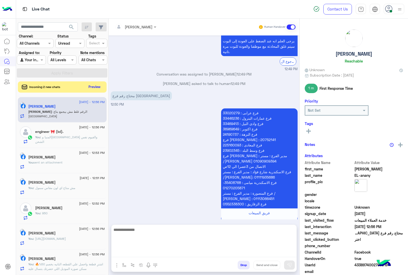
click at [134, 250] on textarea at bounding box center [203, 241] width 185 height 31
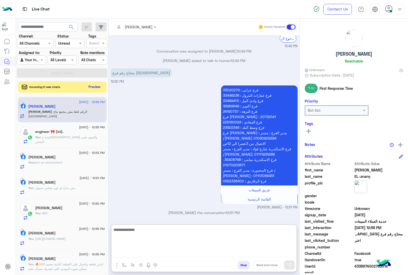
click at [131, 228] on textarea at bounding box center [203, 241] width 185 height 31
type textarea "**********"
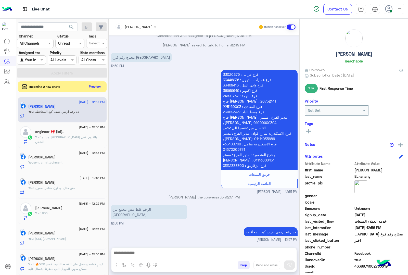
click at [92, 88] on button "Preview" at bounding box center [95, 86] width 16 height 7
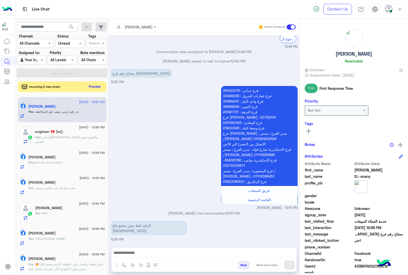
scroll to position [556, 0]
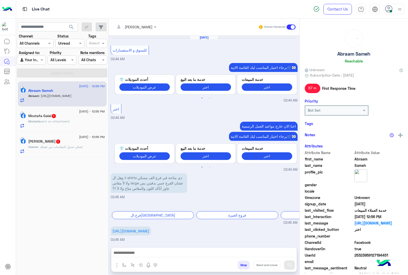
scroll to position [657, 0]
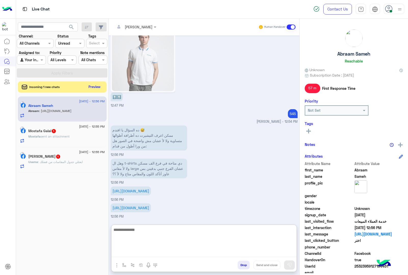
click at [137, 254] on textarea at bounding box center [203, 241] width 185 height 31
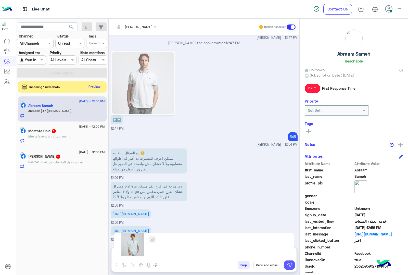
click at [289, 263] on img at bounding box center [289, 264] width 5 height 5
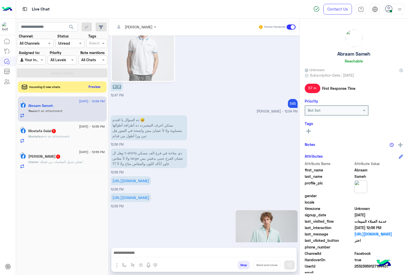
scroll to position [726, 0]
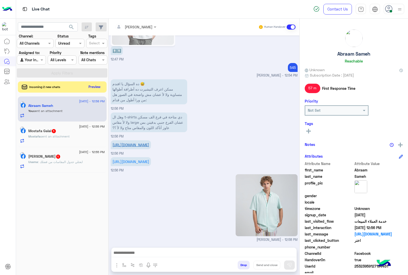
click at [149, 142] on link "[URL][DOMAIN_NAME]" at bounding box center [130, 144] width 37 height 4
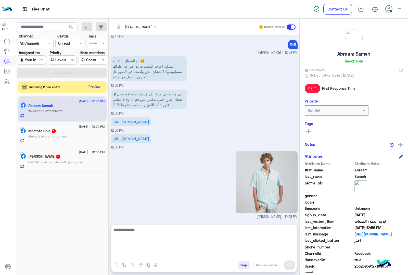
click at [148, 256] on textarea at bounding box center [203, 241] width 185 height 31
paste textarea "**********"
type textarea "**********"
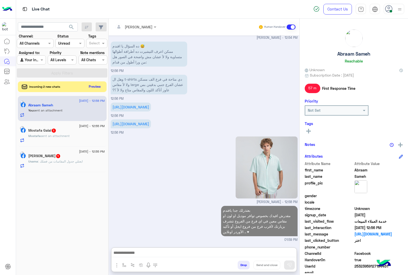
click at [96, 84] on button "Preview" at bounding box center [95, 86] width 16 height 7
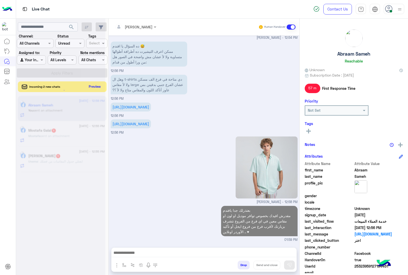
scroll to position [763, 0]
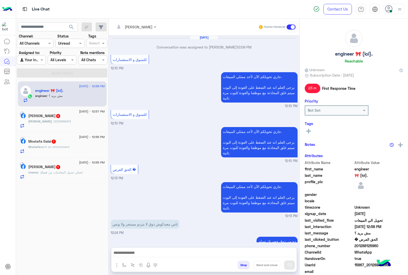
scroll to position [556, 0]
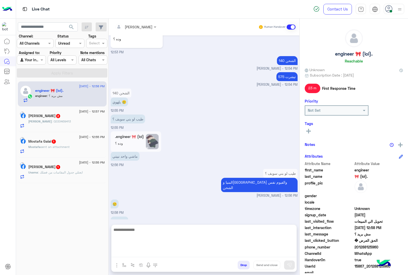
click at [138, 252] on textarea at bounding box center [203, 241] width 185 height 31
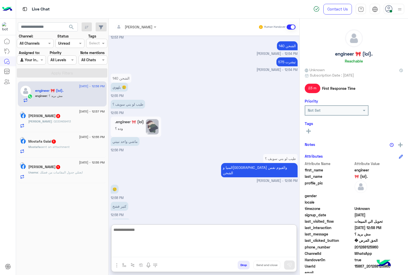
scroll to position [579, 0]
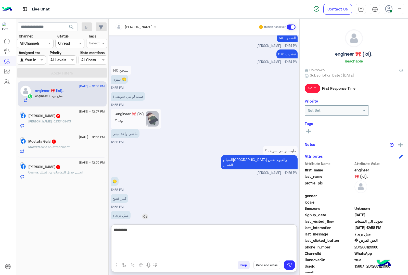
type textarea "*********"
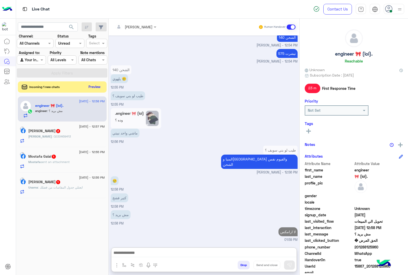
click at [57, 138] on span ": 0233469413" at bounding box center [61, 136] width 19 height 4
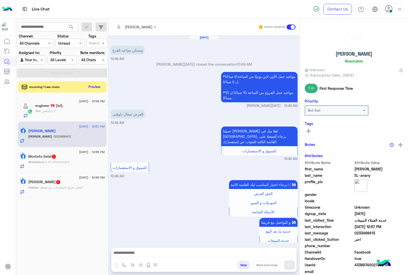
scroll to position [554, 0]
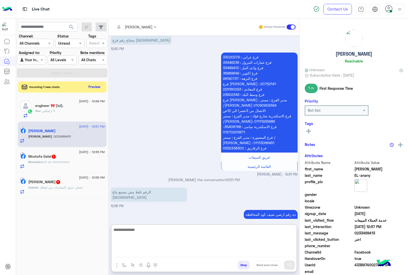
click at [147, 250] on textarea at bounding box center [203, 241] width 185 height 31
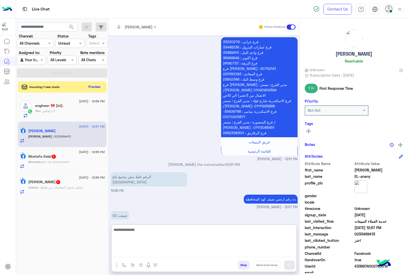
scroll to position [577, 0]
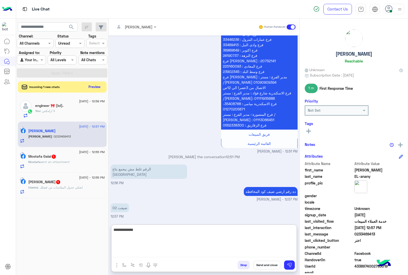
type textarea "**********"
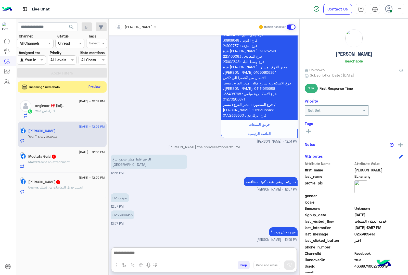
click at [55, 156] on h5 "Mostafa Galal 1" at bounding box center [42, 156] width 28 height 4
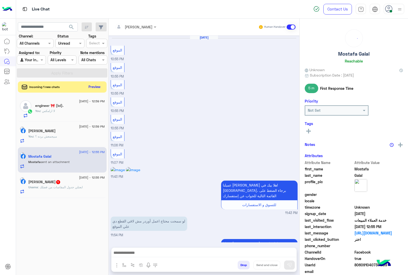
scroll to position [570, 0]
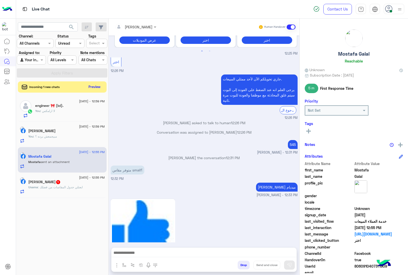
click at [234, 261] on div "Drop Send and close" at bounding box center [228, 265] width 135 height 11
click at [238, 263] on button "Drop" at bounding box center [243, 264] width 12 height 9
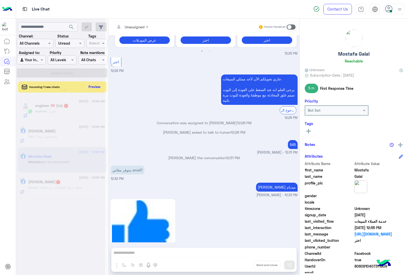
scroll to position [580, 0]
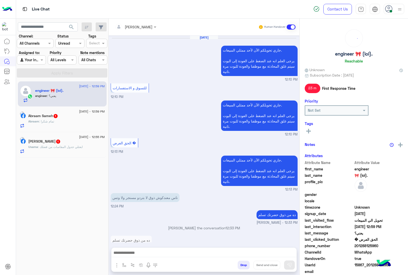
scroll to position [572, 0]
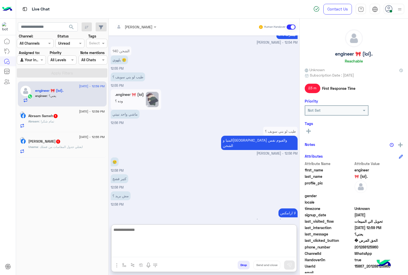
click at [143, 250] on textarea at bounding box center [203, 241] width 185 height 31
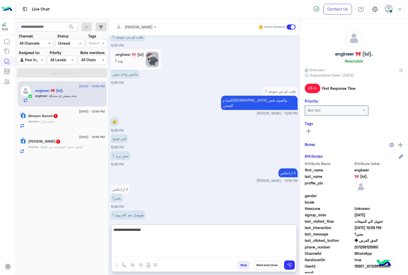
scroll to position [628, 0]
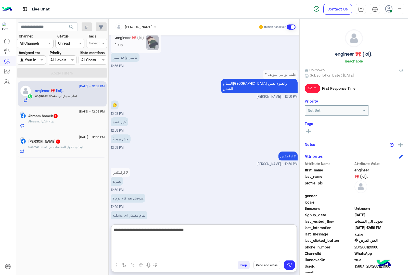
type textarea "**********"
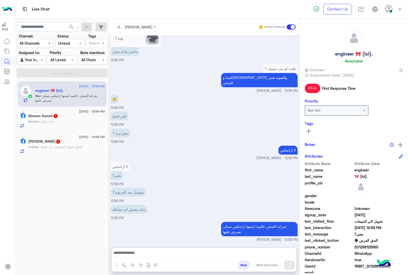
click at [66, 120] on div "Abraam : تمام شكرا" at bounding box center [66, 123] width 76 height 9
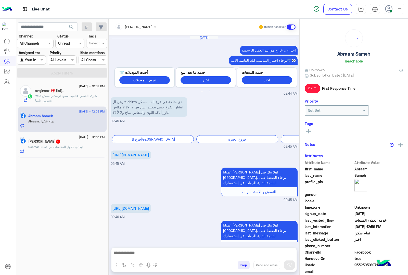
scroll to position [705, 0]
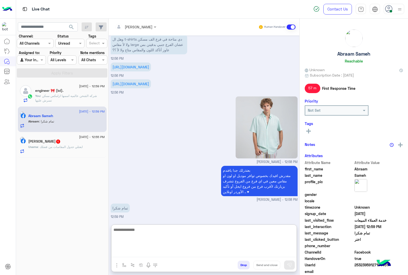
click at [142, 253] on textarea at bounding box center [203, 241] width 185 height 31
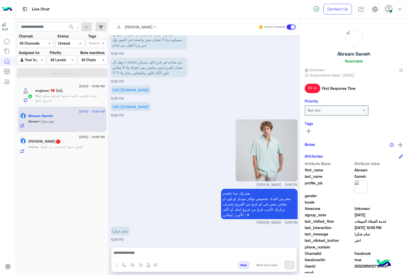
click at [240, 262] on button "Drop" at bounding box center [243, 264] width 12 height 9
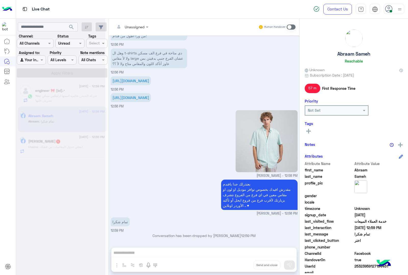
scroll to position [714, 0]
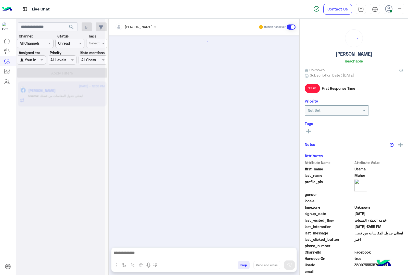
scroll to position [557, 0]
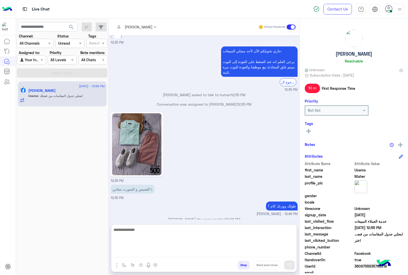
click at [140, 255] on textarea at bounding box center [203, 241] width 185 height 31
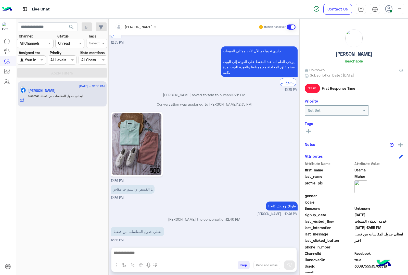
click at [116, 265] on img "button" at bounding box center [117, 265] width 6 height 6
click at [121, 255] on button "Images" at bounding box center [126, 254] width 25 height 10
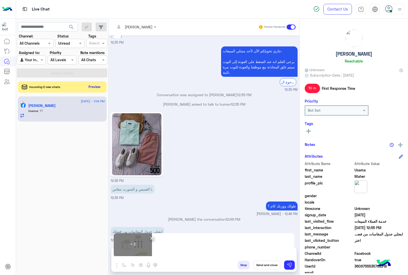
scroll to position [574, 0]
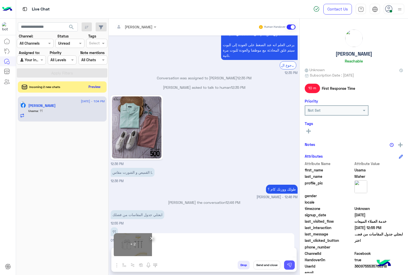
click at [291, 265] on img at bounding box center [289, 264] width 5 height 5
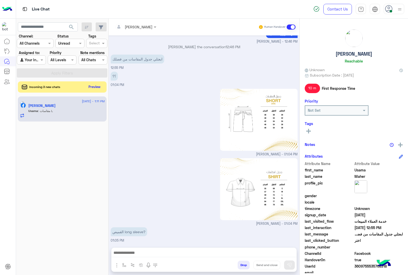
scroll to position [746, 0]
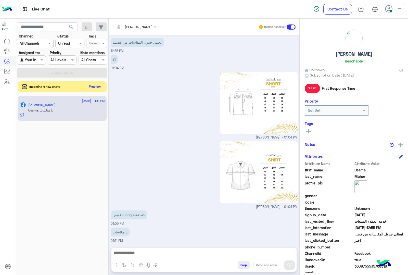
click at [97, 85] on button "Preview" at bounding box center [95, 86] width 16 height 7
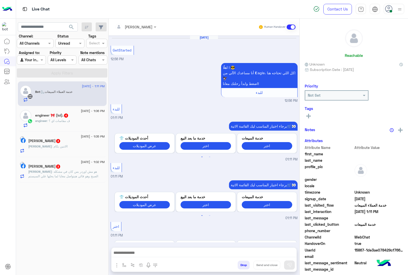
scroll to position [176, 0]
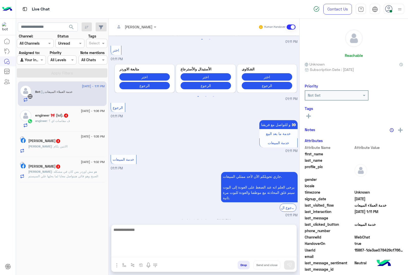
click at [142, 255] on textarea at bounding box center [203, 241] width 185 height 31
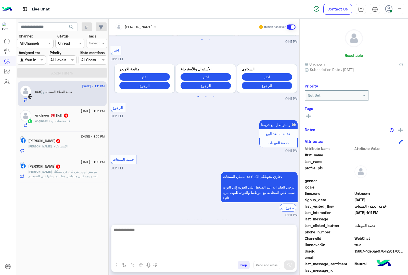
click at [127, 253] on textarea at bounding box center [203, 241] width 185 height 31
paste textarea "**********"
type textarea "**********"
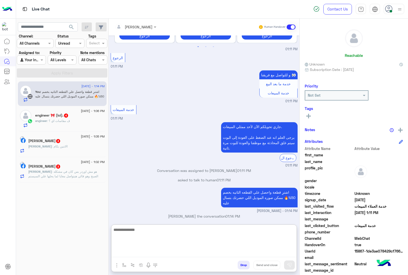
scroll to position [235, 0]
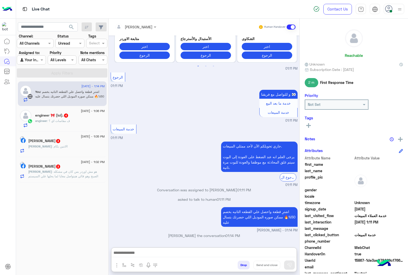
click at [52, 123] on span ": ف مقاسات اي ؟" at bounding box center [58, 121] width 23 height 4
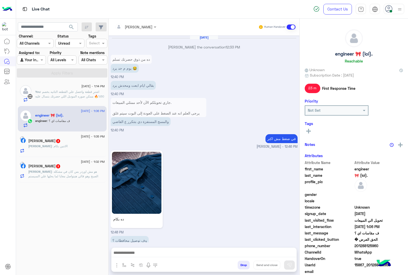
scroll to position [656, 0]
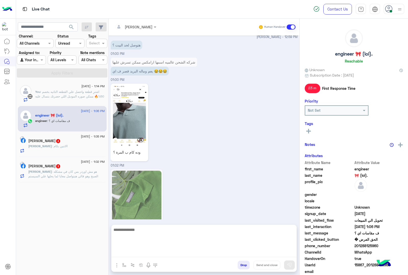
click at [133, 252] on textarea at bounding box center [203, 241] width 185 height 31
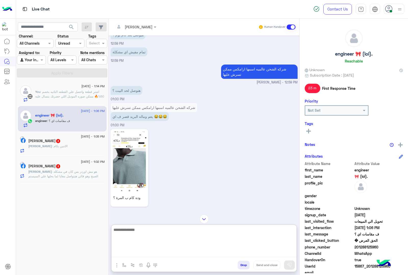
scroll to position [615, 0]
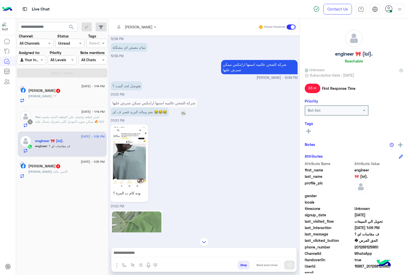
click at [186, 110] on img at bounding box center [183, 113] width 6 height 6
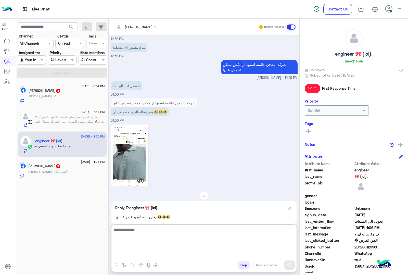
click at [152, 254] on textarea at bounding box center [203, 241] width 185 height 31
type textarea "**********"
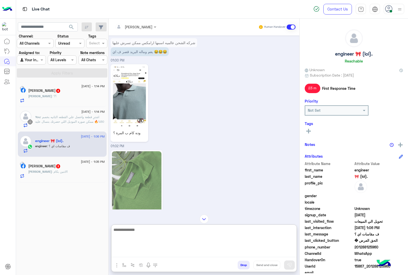
scroll to position [640, 0]
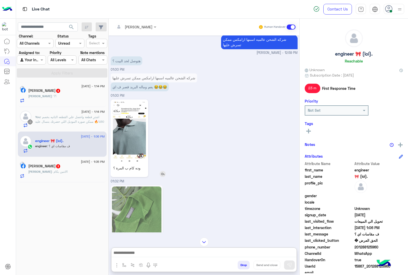
click at [162, 171] on img at bounding box center [163, 174] width 6 height 6
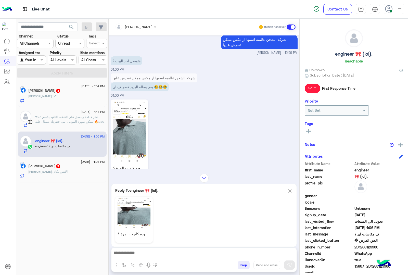
scroll to position [745, 0]
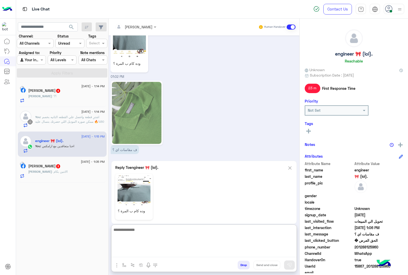
click at [156, 254] on textarea at bounding box center [203, 241] width 185 height 31
type textarea "***"
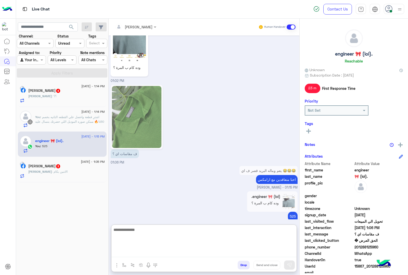
click at [129, 231] on textarea at bounding box center [203, 241] width 185 height 31
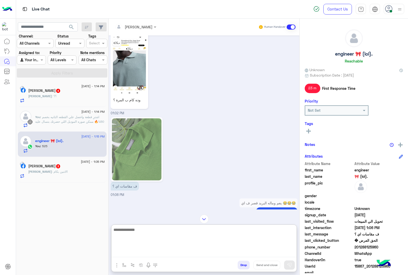
scroll to position [677, 0]
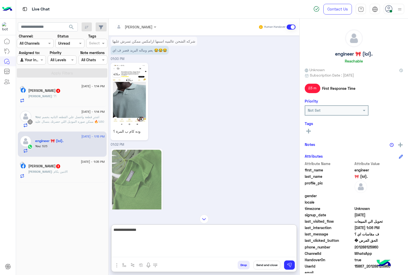
type textarea "**********"
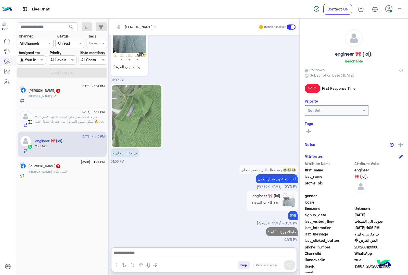
click at [60, 168] on span "3" at bounding box center [58, 166] width 4 height 4
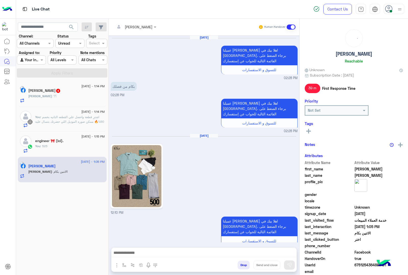
scroll to position [650, 0]
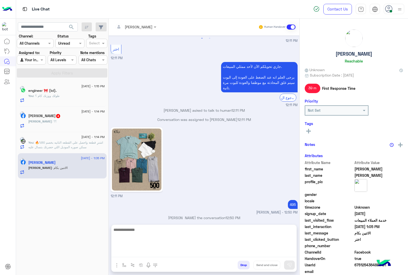
click at [132, 253] on textarea at bounding box center [203, 241] width 185 height 31
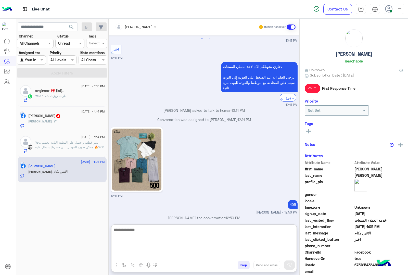
scroll to position [673, 0]
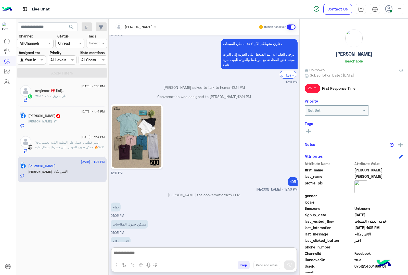
click at [118, 263] on img "button" at bounding box center [117, 265] width 6 height 6
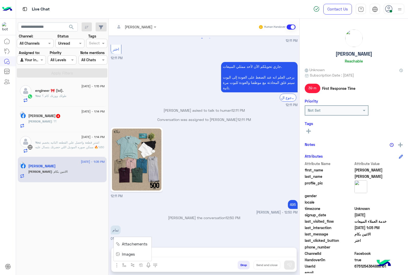
click at [129, 254] on span "Images" at bounding box center [128, 254] width 13 height 6
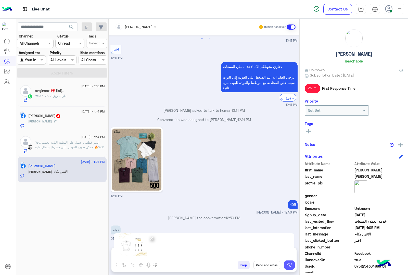
click at [293, 265] on button at bounding box center [289, 264] width 11 height 9
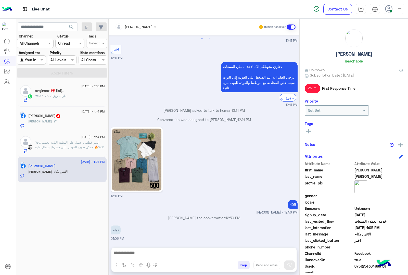
click at [51, 117] on h5 "[PERSON_NAME] EL-anany 4" at bounding box center [44, 116] width 32 height 4
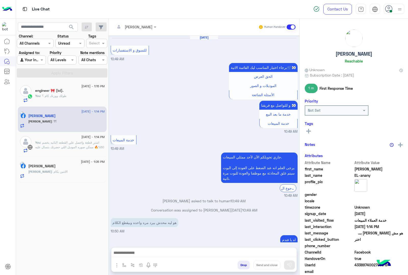
scroll to position [538, 0]
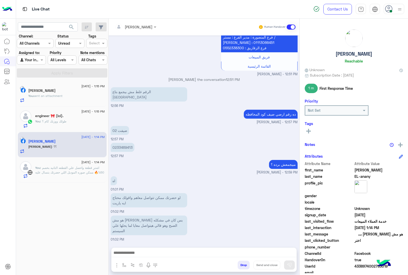
click at [152, 27] on div at bounding box center [135, 27] width 46 height 6
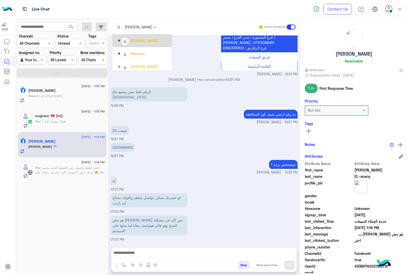
scroll to position [32, 0]
click at [147, 47] on div "Menaam" at bounding box center [141, 42] width 59 height 13
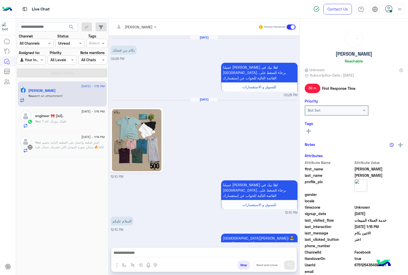
scroll to position [689, 0]
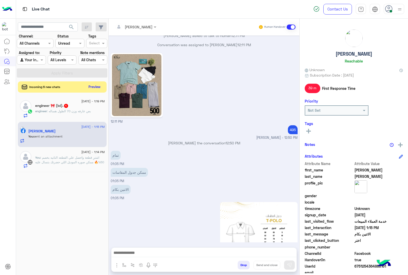
click at [45, 111] on span "engineer" at bounding box center [41, 111] width 12 height 4
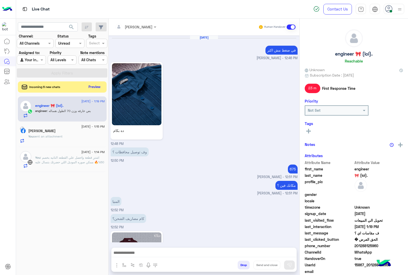
scroll to position [672, 0]
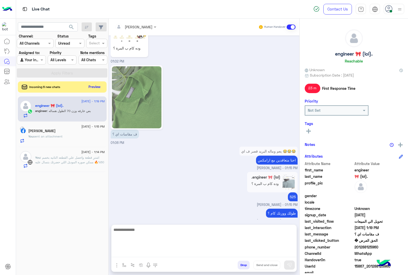
click at [132, 252] on textarea at bounding box center [203, 241] width 185 height 31
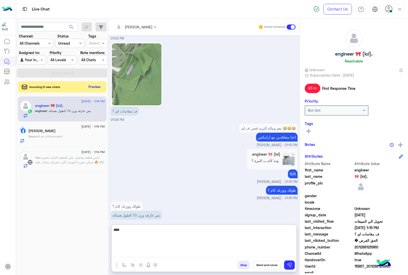
type textarea "****"
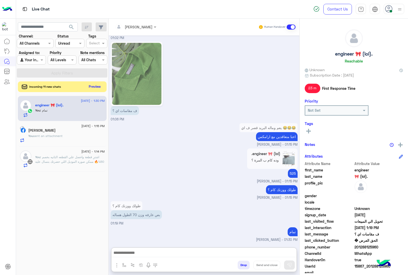
click at [96, 87] on button "Preview" at bounding box center [95, 86] width 16 height 7
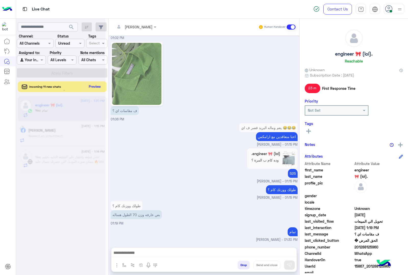
scroll to position [688, 0]
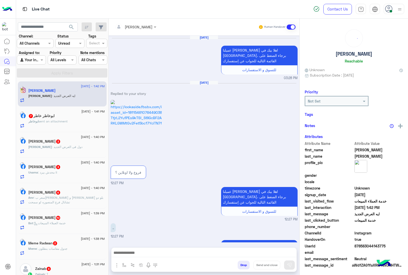
scroll to position [998, 0]
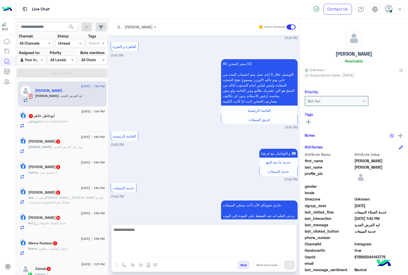
click at [126, 252] on textarea at bounding box center [203, 241] width 185 height 31
click at [139, 251] on textarea at bounding box center [203, 241] width 185 height 31
paste textarea "**********"
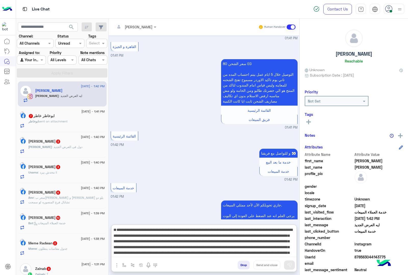
type textarea "**********"
click at [141, 250] on textarea "**********" at bounding box center [203, 241] width 185 height 31
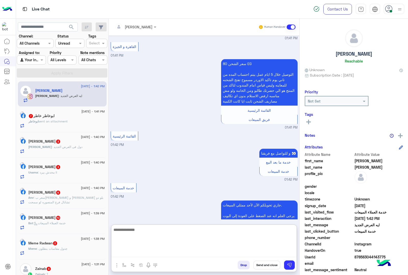
scroll to position [1048, 0]
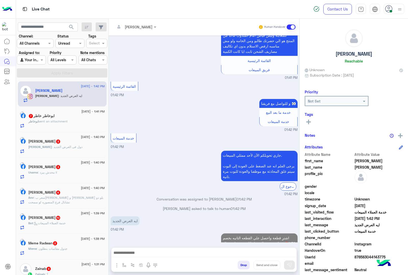
click at [79, 117] on div "[PERSON_NAME] خاطر 7" at bounding box center [66, 116] width 76 height 5
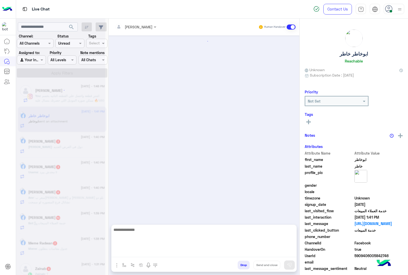
drag, startPoint x: 138, startPoint y: 253, endPoint x: 141, endPoint y: 250, distance: 4.2
click at [138, 253] on textarea at bounding box center [203, 241] width 185 height 31
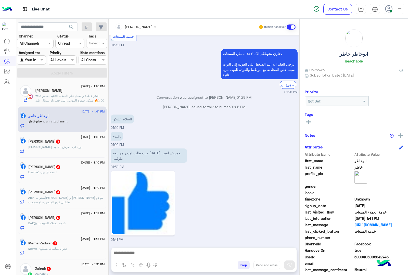
scroll to position [501, 0]
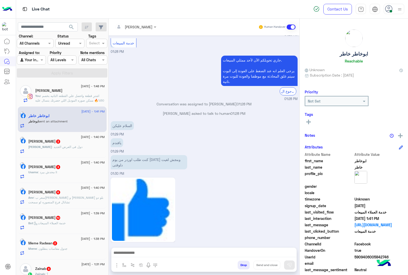
click at [145, 24] on div at bounding box center [135, 27] width 46 height 6
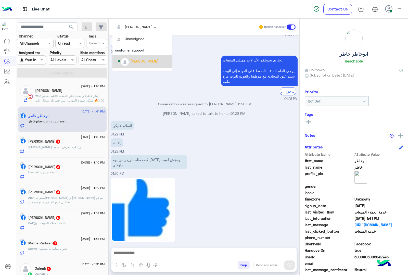
scroll to position [32, 0]
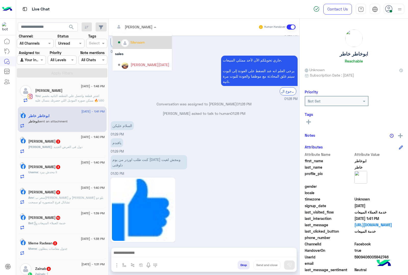
click at [138, 46] on div "Menaam" at bounding box center [143, 42] width 51 height 9
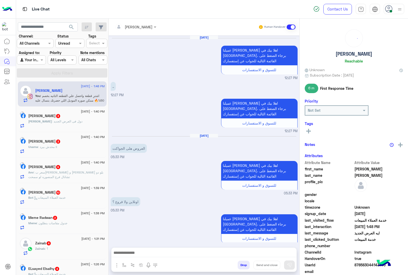
scroll to position [898, 0]
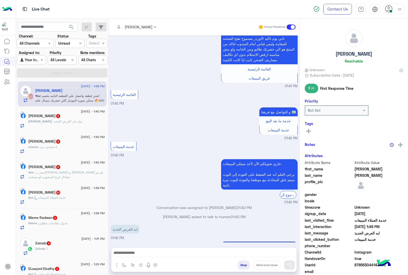
click at [61, 129] on div "[DATE] - 1:40 PM [PERSON_NAME] 3 [PERSON_NAME] : دول فى العرض الجديد" at bounding box center [62, 119] width 89 height 25
click at [61, 124] on p "[PERSON_NAME] : دول فى العرض الجديد" at bounding box center [55, 121] width 54 height 5
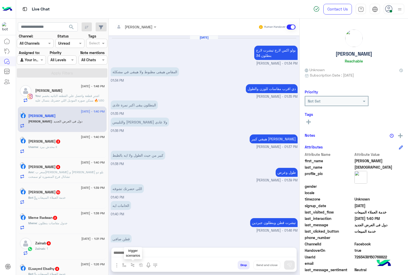
scroll to position [398, 0]
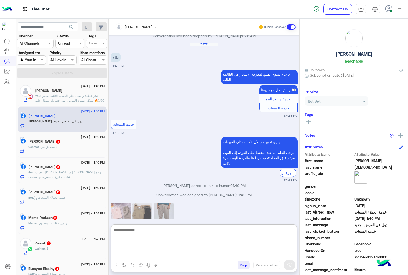
click at [143, 252] on textarea at bounding box center [203, 241] width 185 height 31
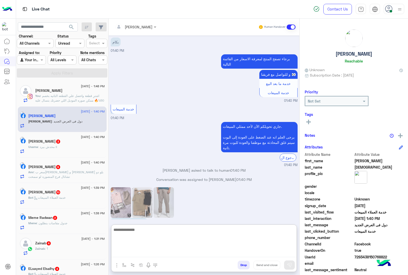
scroll to position [421, 0]
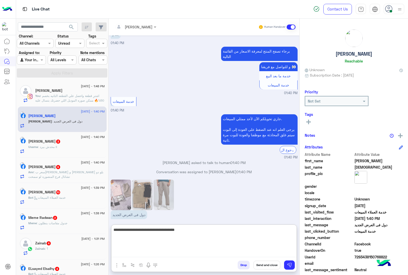
type textarea "**********"
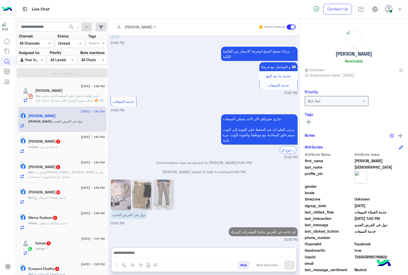
click at [46, 150] on div "Usama : محدش بيرد !!" at bounding box center [66, 148] width 76 height 9
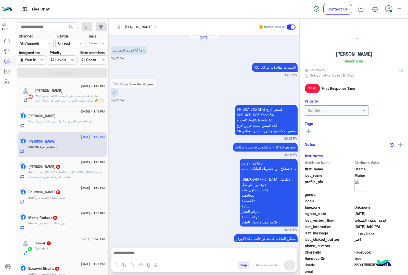
scroll to position [678, 0]
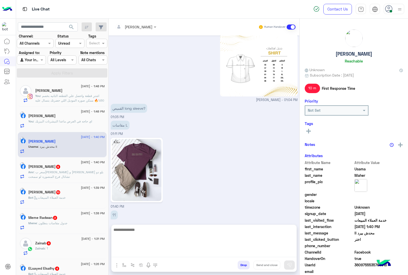
click at [134, 254] on textarea at bounding box center [203, 241] width 185 height 31
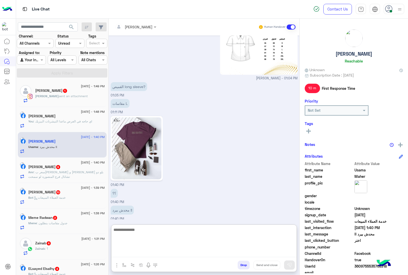
scroll to position [701, 0]
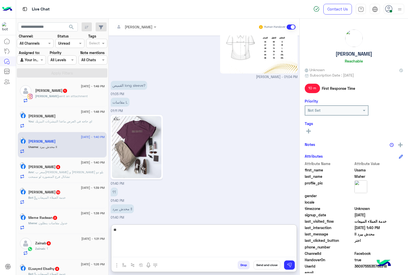
type textarea "*"
type textarea "**********"
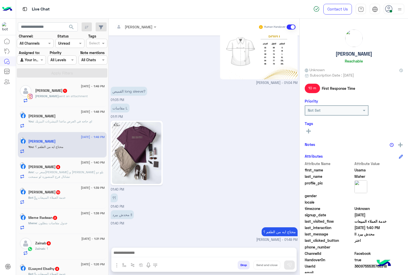
click at [59, 96] on span "sent an attachment" at bounding box center [73, 96] width 29 height 4
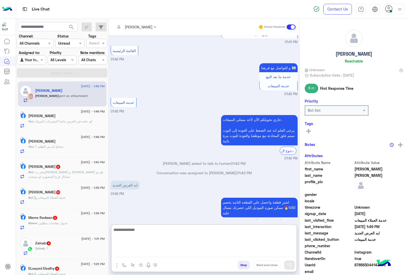
click at [126, 253] on textarea at bounding box center [203, 241] width 185 height 31
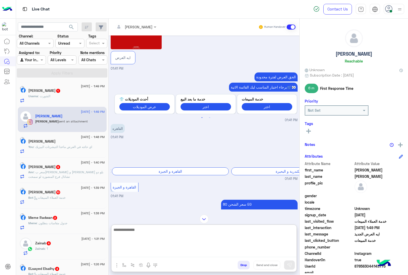
scroll to position [674, 0]
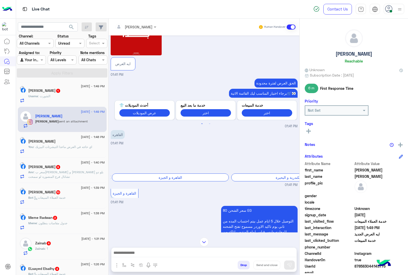
click at [49, 93] on div "[PERSON_NAME] 1" at bounding box center [66, 90] width 76 height 5
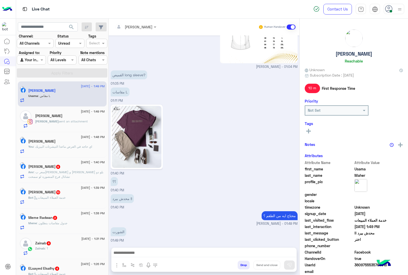
scroll to position [695, 0]
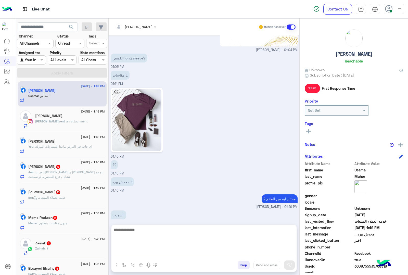
click at [138, 249] on textarea at bounding box center [203, 241] width 185 height 31
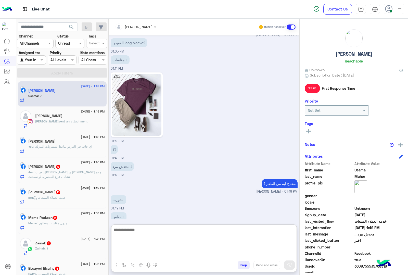
scroll to position [744, 0]
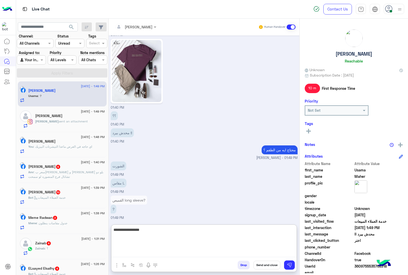
type textarea "**********"
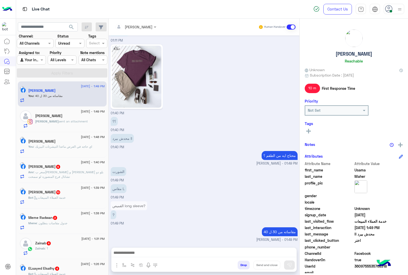
scroll to position [737, 0]
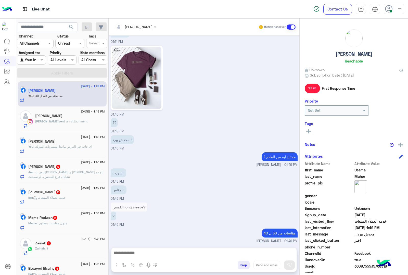
drag, startPoint x: 125, startPoint y: 183, endPoint x: 128, endPoint y: 183, distance: 3.2
click at [128, 183] on div "[DATE] الشورت مقاساته من30ل40 34 06:27 PM SH-527-S25 Mint قميص لارج SHO-420-S25…" at bounding box center [204, 138] width 191 height 207
drag, startPoint x: 125, startPoint y: 205, endPoint x: 145, endPoint y: 207, distance: 19.9
click at [145, 207] on p "القميص long sleeve?" at bounding box center [129, 206] width 36 height 9
copy p "long sleeve"
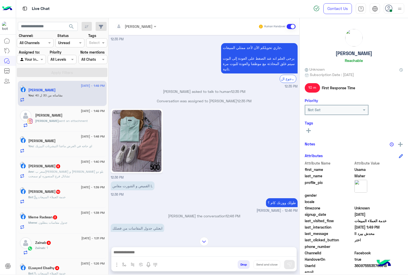
scroll to position [327, 0]
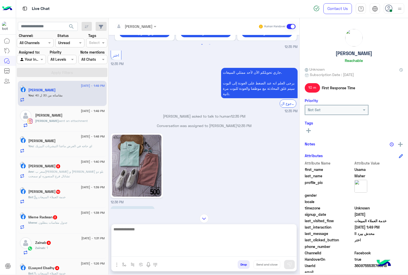
click at [138, 254] on textarea at bounding box center [203, 241] width 185 height 31
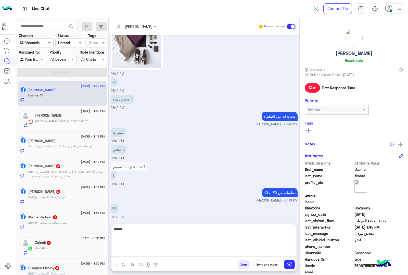
type textarea "******"
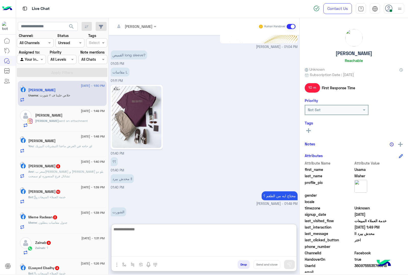
scroll to position [810, 0]
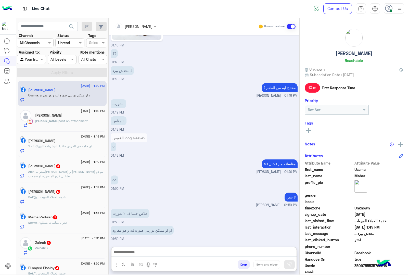
click at [141, 247] on div "Attachements Images enter flow name Drop Send and close" at bounding box center [204, 259] width 186 height 24
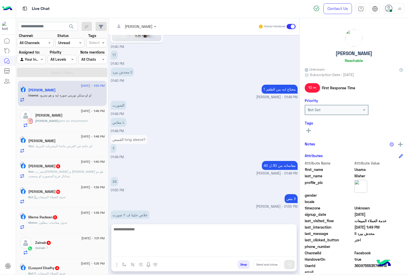
click at [143, 255] on textarea at bounding box center [203, 241] width 185 height 31
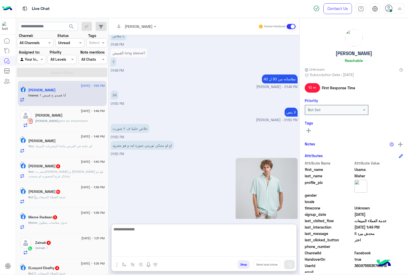
scroll to position [913, 0]
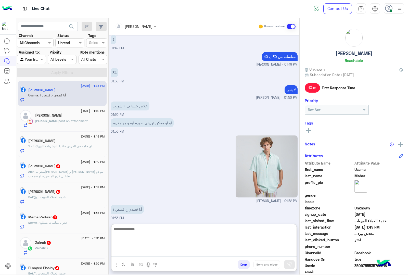
click at [146, 232] on textarea at bounding box center [203, 241] width 185 height 31
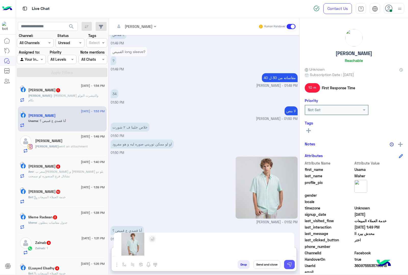
click at [286, 263] on button at bounding box center [289, 264] width 11 height 9
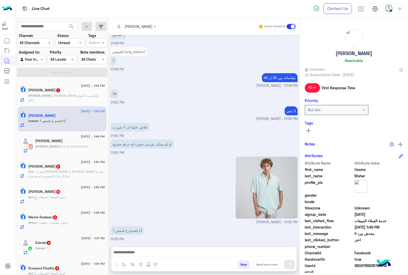
scroll to position [891, 0]
click at [57, 98] on p "[PERSON_NAME] : [PERSON_NAME] والتيشرت البولو بكام" at bounding box center [66, 97] width 76 height 9
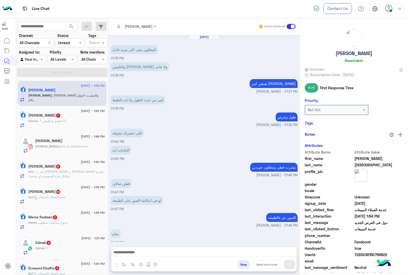
scroll to position [386, 0]
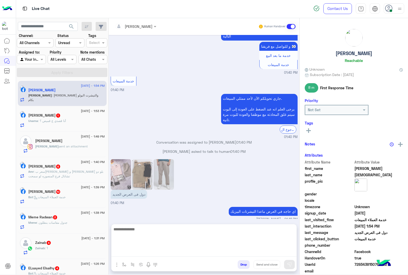
click at [138, 253] on textarea at bounding box center [203, 241] width 185 height 31
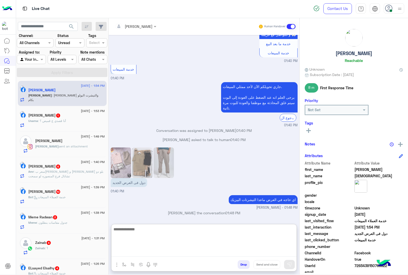
scroll to position [408, 0]
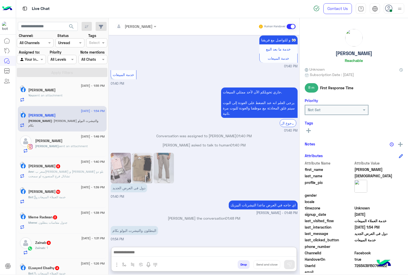
click at [163, 151] on div "دول فى العرض الجديد" at bounding box center [142, 172] width 63 height 42
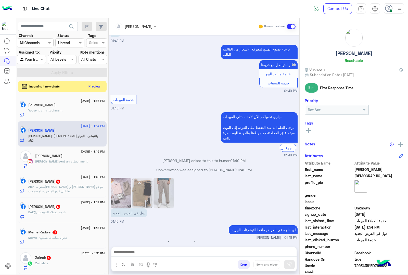
scroll to position [1193, 0]
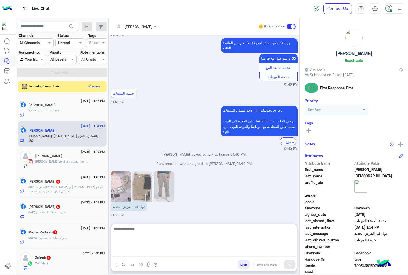
click at [120, 253] on textarea at bounding box center [203, 241] width 185 height 31
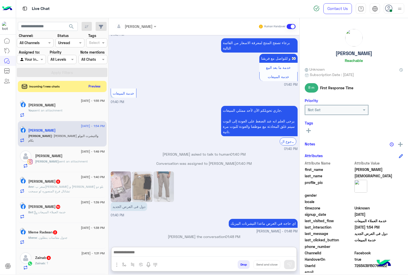
click at [117, 171] on img at bounding box center [121, 186] width 20 height 31
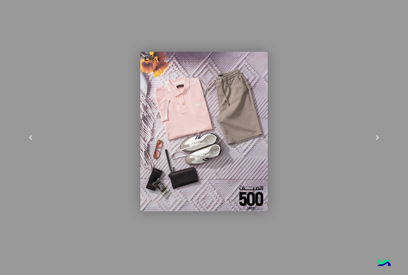
scroll to position [16, 0]
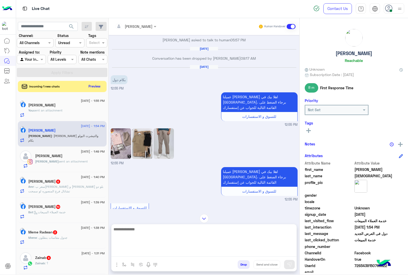
click at [147, 250] on textarea at bounding box center [203, 241] width 185 height 31
type textarea "*"
type textarea "********"
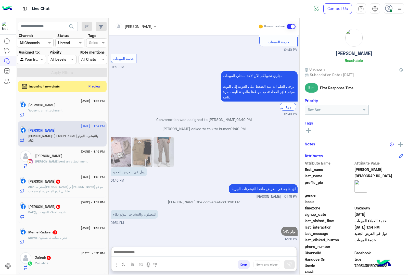
click at [161, 119] on div "[DATE] Conversation was assigned to [PERSON_NAME] 05:57 PM [PERSON_NAME] asked …" at bounding box center [204, 138] width 191 height 207
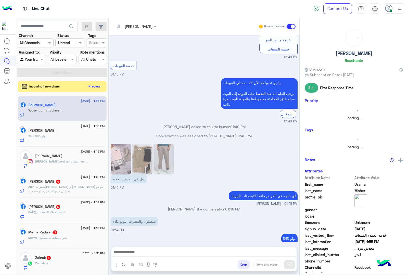
scroll to position [1210, 0]
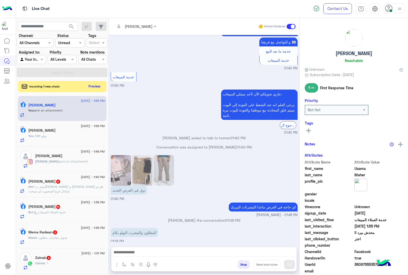
click at [161, 155] on img at bounding box center [163, 170] width 20 height 31
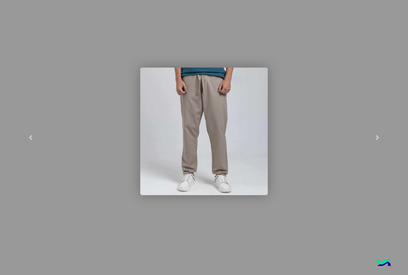
scroll to position [1226, 0]
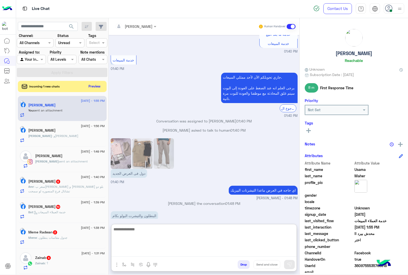
click at [138, 252] on textarea at bounding box center [203, 241] width 185 height 31
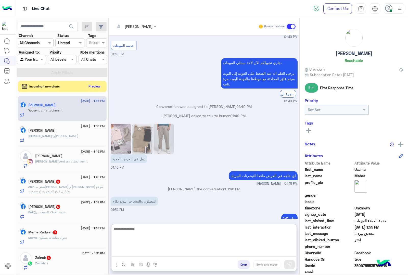
scroll to position [1243, 0]
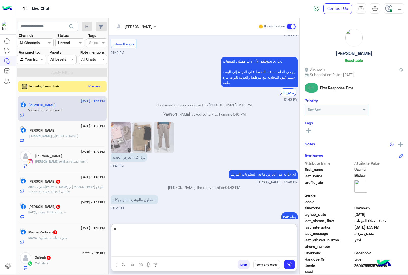
type textarea "***"
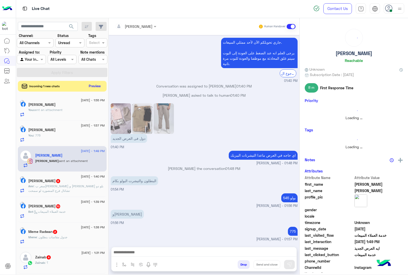
scroll to position [1243, 0]
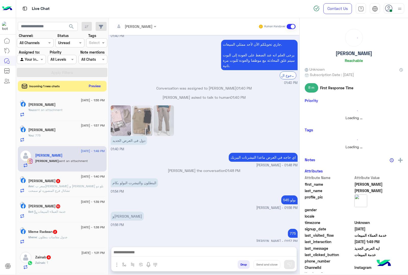
click at [95, 84] on button "Preview" at bounding box center [95, 86] width 16 height 7
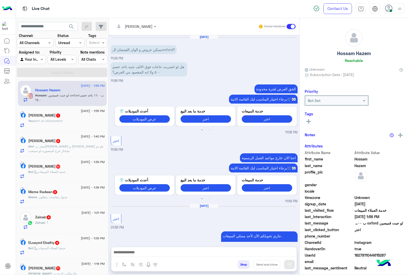
scroll to position [71, 0]
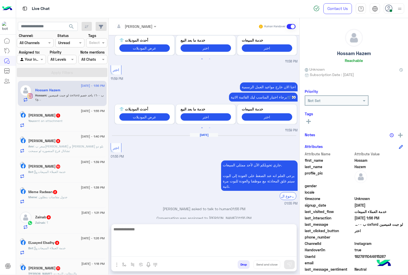
click at [149, 252] on textarea at bounding box center [203, 241] width 185 height 31
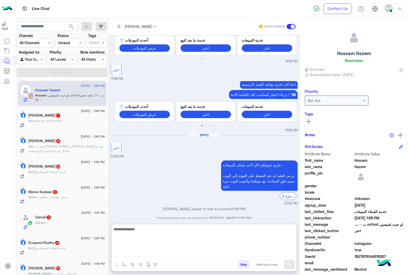
click at [136, 250] on textarea at bounding box center [203, 241] width 185 height 31
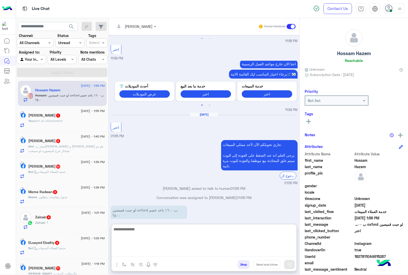
scroll to position [94, 0]
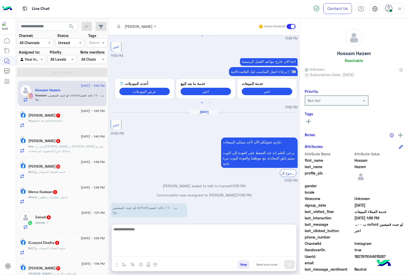
paste textarea "**********"
type textarea "**********"
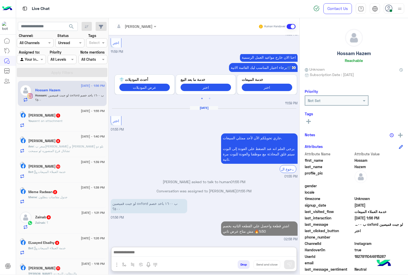
click at [71, 129] on div "[DATE] - 1:55 PM [PERSON_NAME] 1 You sent an attachment" at bounding box center [62, 118] width 89 height 25
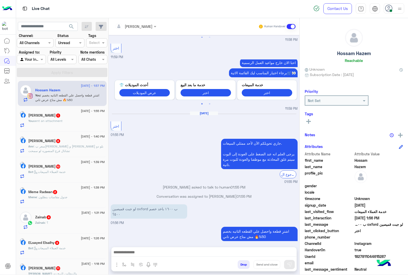
scroll to position [102, 0]
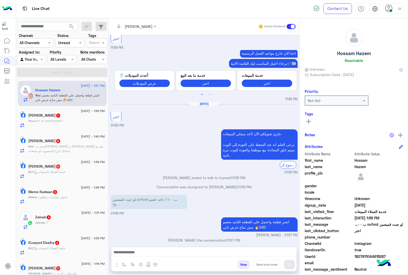
click at [61, 112] on div "[DATE] - 1:55 PM" at bounding box center [66, 111] width 76 height 3
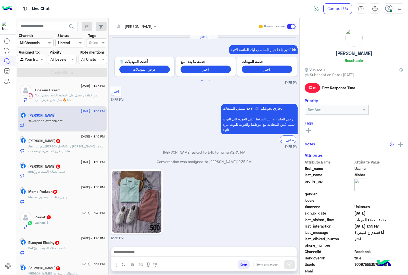
scroll to position [668, 0]
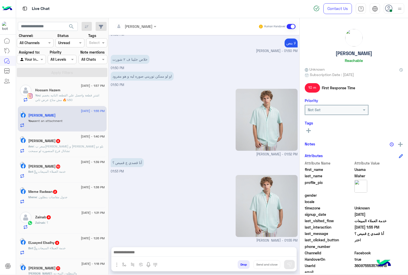
click at [69, 148] on span ": سعر ب[PERSON_NAME] و [PERSON_NAME] بلو دو تشانال فرع المنصوره لو سمحت" at bounding box center [65, 148] width 75 height 8
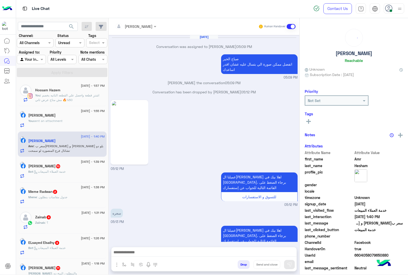
scroll to position [680, 0]
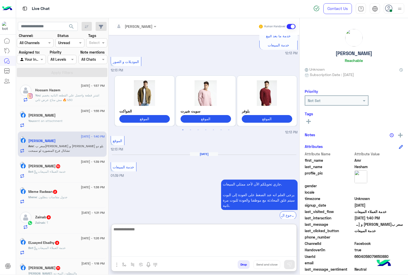
click at [143, 254] on textarea at bounding box center [203, 241] width 185 height 31
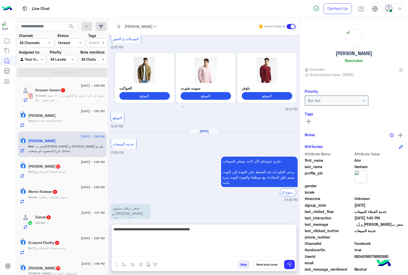
type textarea "**********"
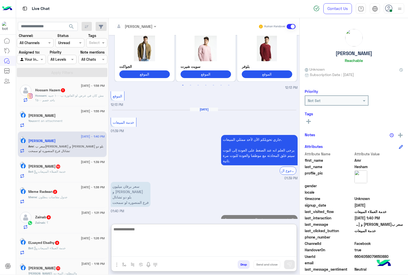
scroll to position [734, 0]
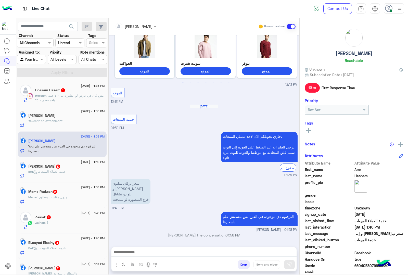
click at [50, 103] on div "[DATE] - 1:58 PM Hossam Hazem 1 Hossam : مش كان في عرض لو الفاتورة ب١٠٠٠ جنيه ب…" at bounding box center [62, 93] width 89 height 25
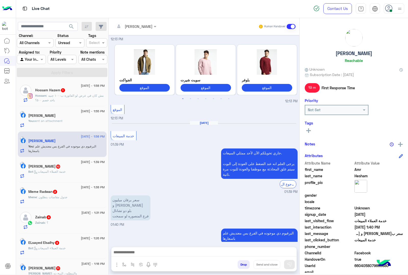
click at [65, 97] on p "Hossam : مش كان في عرض لو الفاتورة ب١٠٠٠ جنيه باخد خصم ٥٠٠؟" at bounding box center [70, 97] width 70 height 9
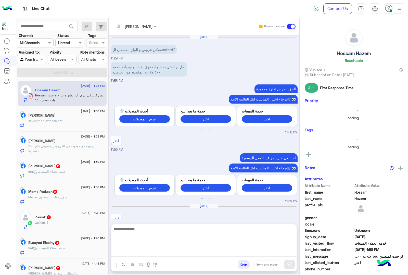
scroll to position [124, 0]
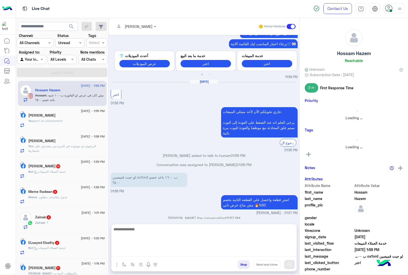
click at [143, 250] on textarea at bounding box center [203, 241] width 185 height 31
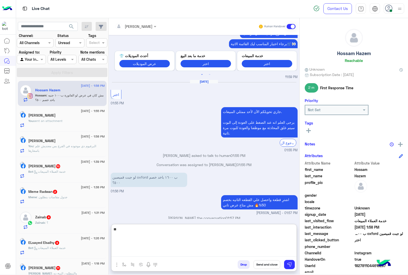
type textarea "*"
type textarea "***"
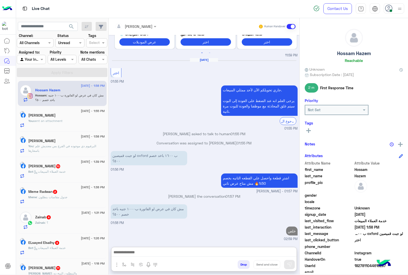
click at [64, 172] on span ": خدمة العملاء المبيعات" at bounding box center [49, 171] width 32 height 4
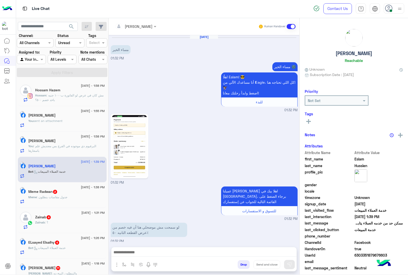
scroll to position [496, 0]
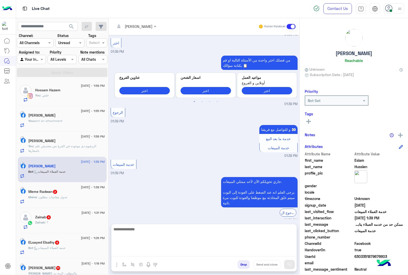
click at [139, 256] on textarea at bounding box center [203, 241] width 185 height 31
paste textarea "**********"
type textarea "**********"
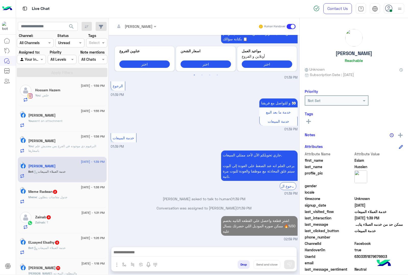
click at [67, 205] on div "[DATE] - 1:38 PM Meme Radwan 2 Meme : جدول مقاسات بنطلون" at bounding box center [62, 194] width 89 height 25
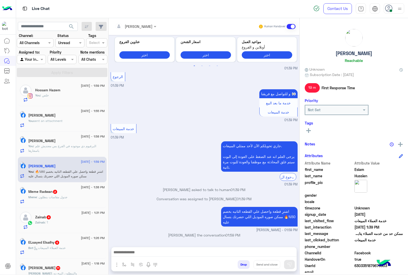
click at [77, 203] on div "Meme : جدول مقاسات بنطلون" at bounding box center [66, 199] width 76 height 9
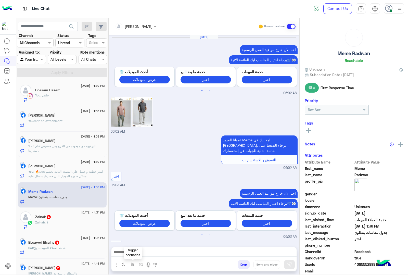
scroll to position [770, 0]
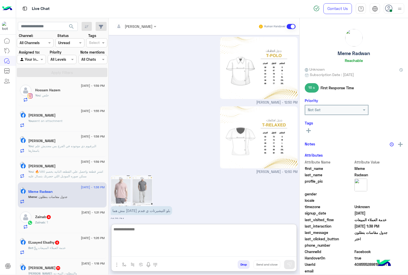
click at [137, 251] on textarea at bounding box center [203, 241] width 185 height 31
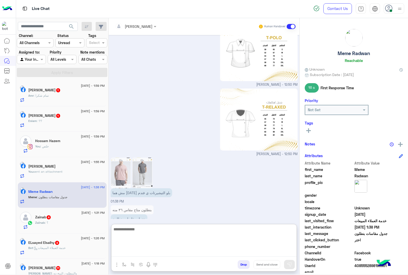
scroll to position [793, 0]
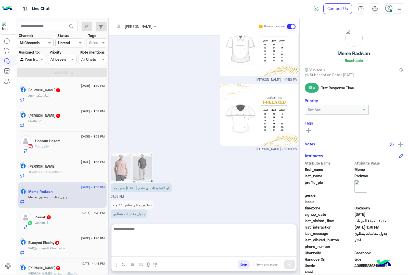
click at [134, 226] on textarea at bounding box center [203, 241] width 185 height 31
type textarea "**********"
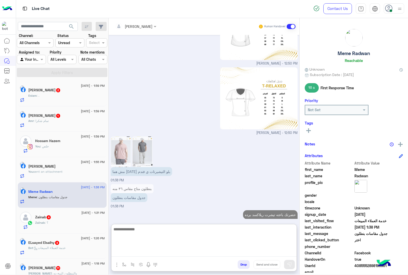
scroll to position [38, 0]
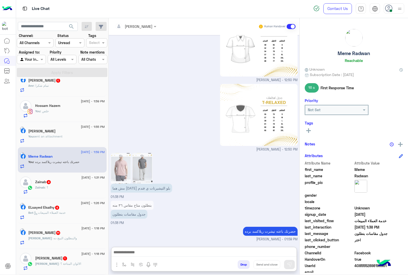
click at [68, 258] on div "[PERSON_NAME] 1" at bounding box center [70, 258] width 70 height 5
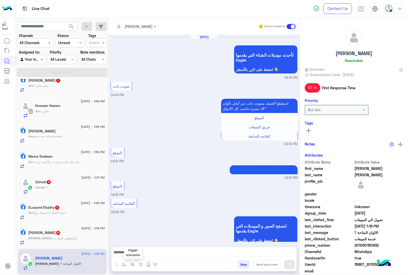
scroll to position [793, 0]
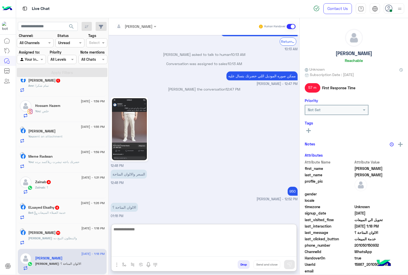
click at [137, 254] on textarea at bounding box center [203, 241] width 185 height 31
click at [140, 230] on textarea at bounding box center [203, 241] width 185 height 31
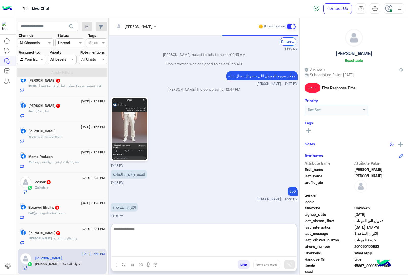
paste textarea "**********"
type textarea "**********"
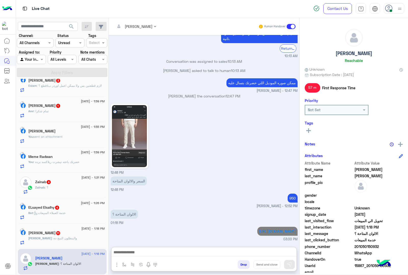
click at [54, 242] on div "[PERSON_NAME] : و[PERSON_NAME] البيج ده" at bounding box center [66, 240] width 76 height 9
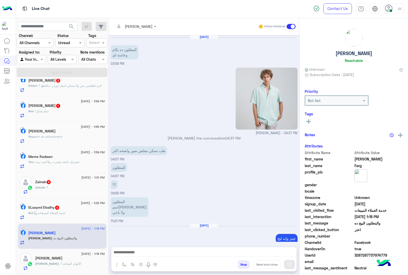
scroll to position [760, 0]
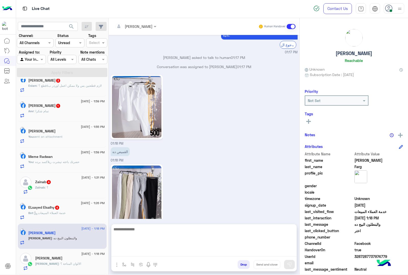
click at [134, 253] on textarea at bounding box center [203, 241] width 185 height 31
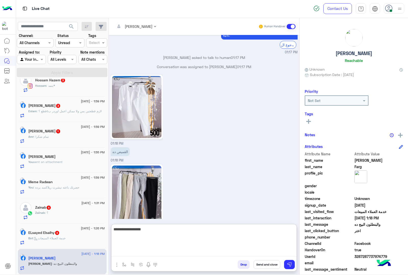
type textarea "**********"
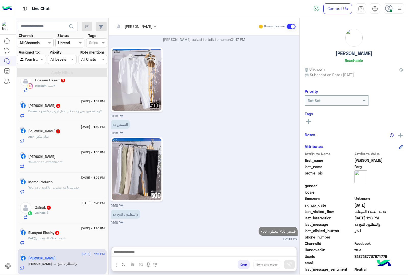
click at [50, 236] on span ": خدمة العملاء المبيعات" at bounding box center [49, 238] width 32 height 4
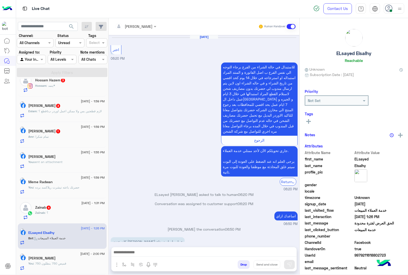
scroll to position [629, 0]
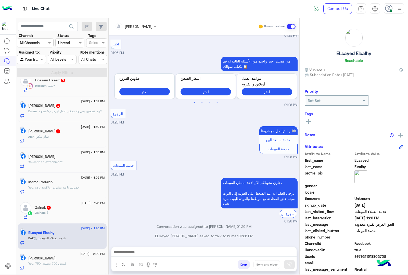
click at [138, 248] on div at bounding box center [203, 253] width 185 height 13
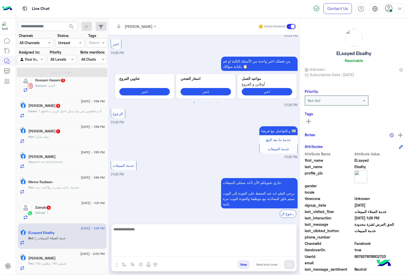
click at [133, 251] on textarea at bounding box center [203, 241] width 185 height 31
paste textarea "**********"
type textarea "**********"
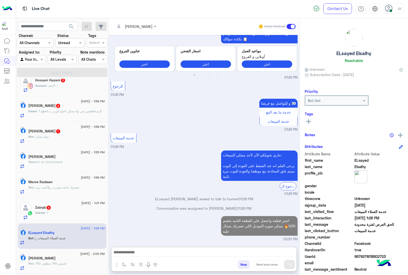
click at [53, 202] on div "[DATE] - 1:31 PM" at bounding box center [70, 203] width 70 height 3
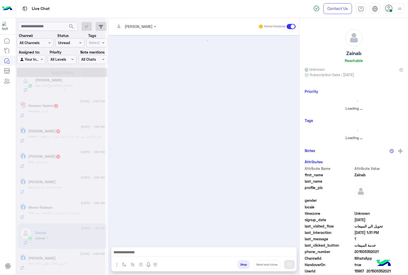
scroll to position [30, 0]
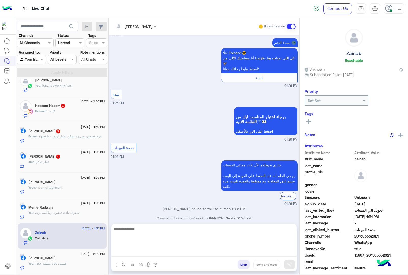
click at [127, 255] on textarea at bounding box center [203, 241] width 185 height 31
paste textarea "**********"
type textarea "**********"
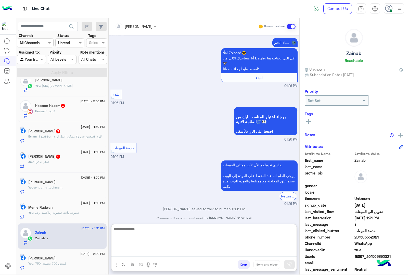
scroll to position [79, 0]
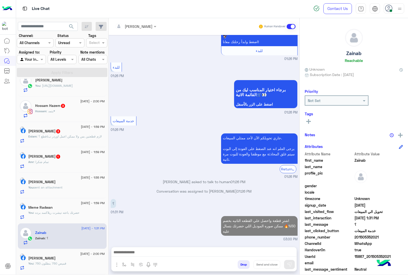
click at [59, 160] on div "Amr : تمام شكرا" at bounding box center [66, 164] width 76 height 9
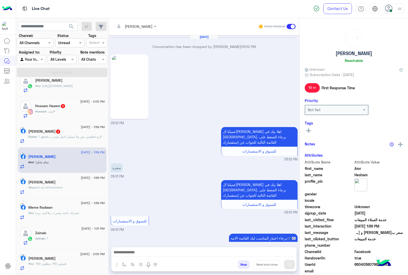
scroll to position [682, 0]
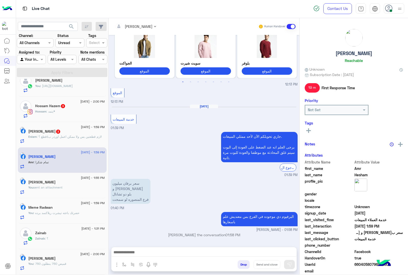
click at [127, 248] on div at bounding box center [203, 253] width 185 height 13
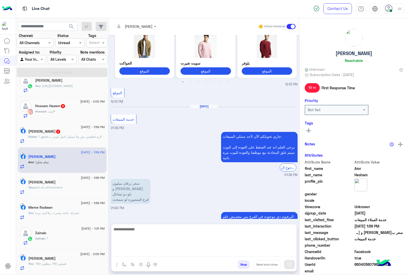
click at [126, 252] on textarea at bounding box center [203, 241] width 185 height 31
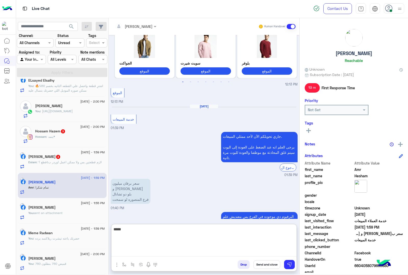
type textarea "*****"
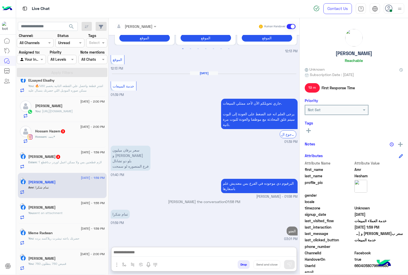
click at [74, 161] on span ": لازم قطعتين بس ولا ممكن اعمل اوردر ب٤قطع ؟" at bounding box center [69, 162] width 65 height 4
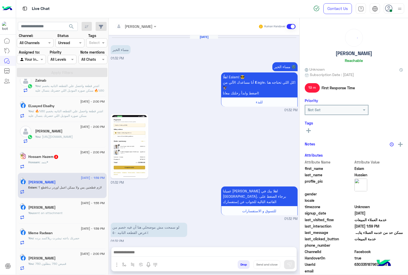
scroll to position [36, 0]
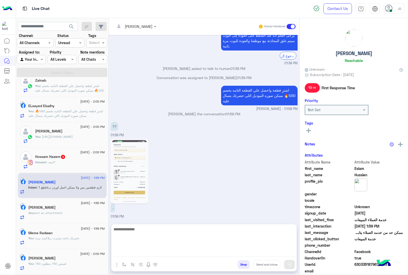
click at [134, 255] on textarea at bounding box center [203, 241] width 185 height 31
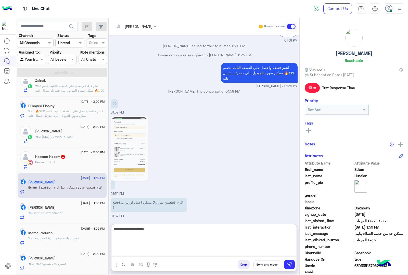
scroll to position [37, 0]
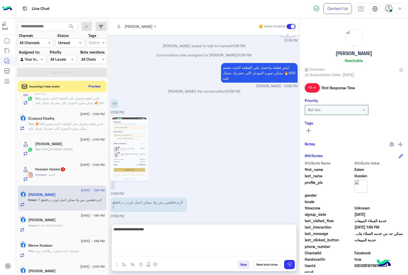
type textarea "**********"
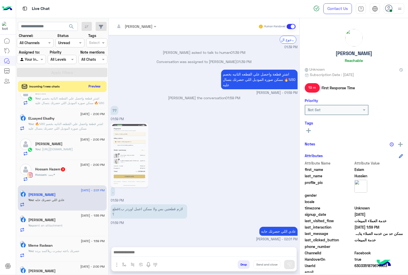
click at [87, 181] on div "Hossam : يتمد*" at bounding box center [70, 176] width 70 height 9
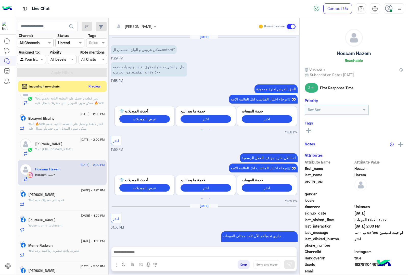
scroll to position [191, 0]
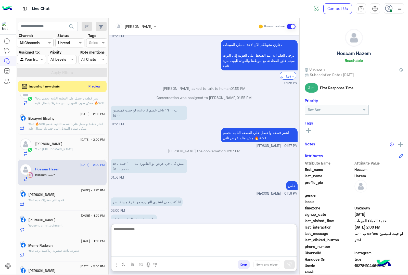
click at [152, 251] on textarea at bounding box center [203, 241] width 185 height 31
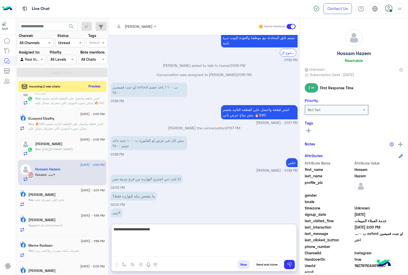
type textarea "**********"
type textarea "*"
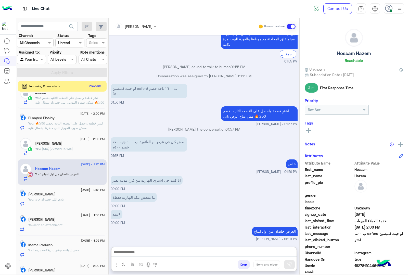
click at [96, 85] on button "Preview" at bounding box center [95, 86] width 16 height 7
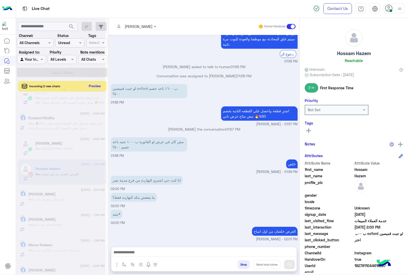
scroll to position [207, 0]
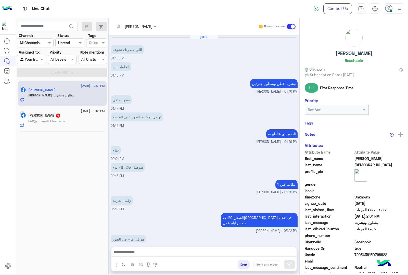
scroll to position [386, 0]
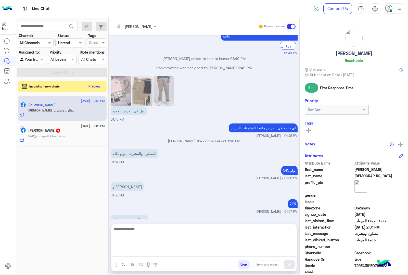
click at [139, 250] on textarea at bounding box center [203, 241] width 185 height 31
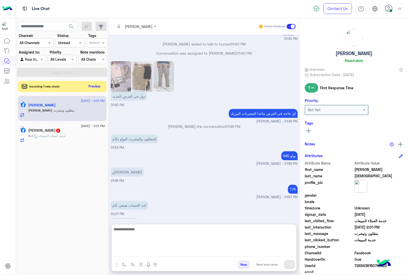
scroll to position [408, 0]
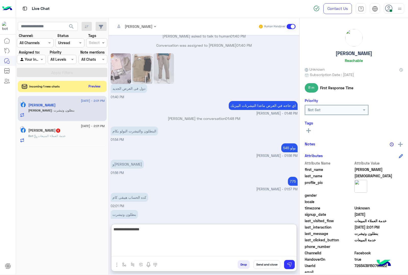
type textarea "**********"
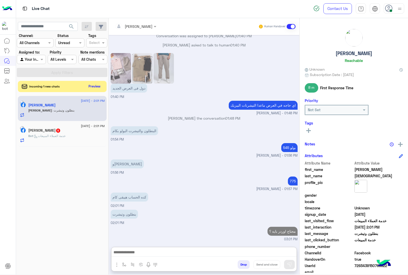
click at [50, 144] on div "[DATE] - 2:01 PM [PERSON_NAME] 5 Bot : خدمة العملاء المبيعات" at bounding box center [62, 133] width 89 height 25
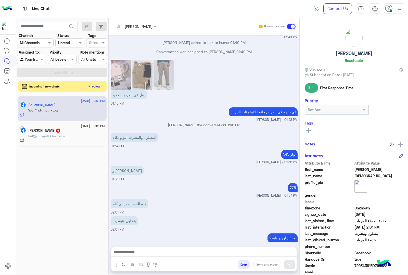
click at [52, 141] on div "Bot : خدمة العملاء المبيعات" at bounding box center [66, 138] width 76 height 9
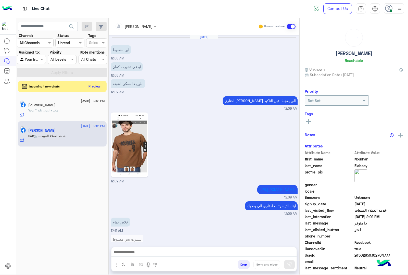
scroll to position [535, 0]
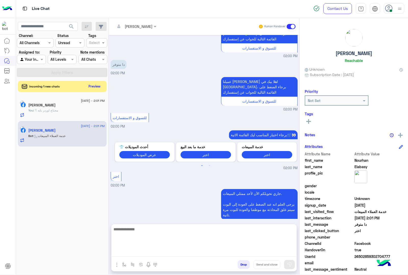
click at [142, 252] on textarea at bounding box center [203, 241] width 185 height 31
paste textarea "**********"
type textarea "**********"
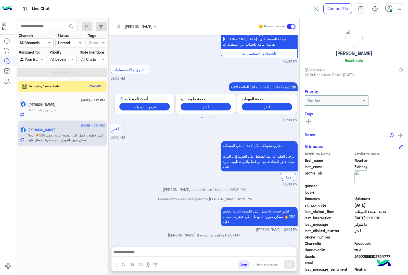
click at [93, 87] on button "Preview" at bounding box center [95, 86] width 16 height 7
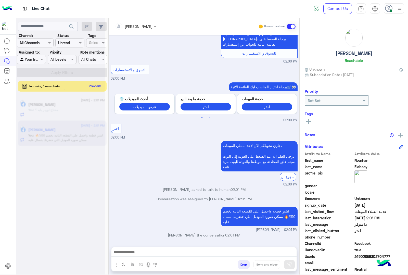
scroll to position [571, 0]
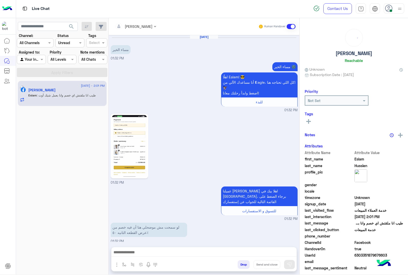
scroll to position [686, 0]
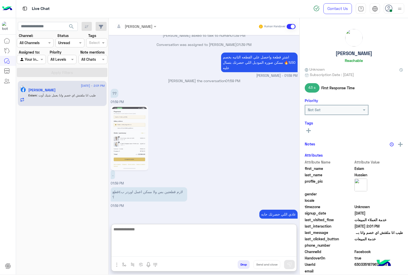
click at [136, 250] on textarea at bounding box center [203, 241] width 185 height 31
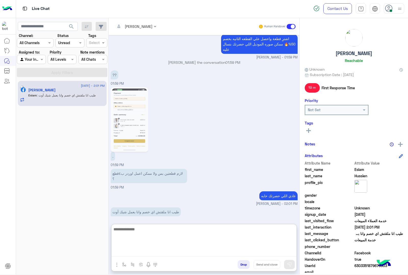
scroll to position [709, 0]
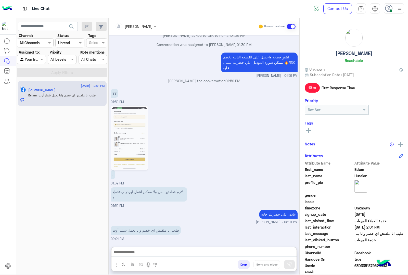
click at [133, 126] on img at bounding box center [129, 138] width 35 height 62
click at [130, 145] on img at bounding box center [129, 138] width 35 height 62
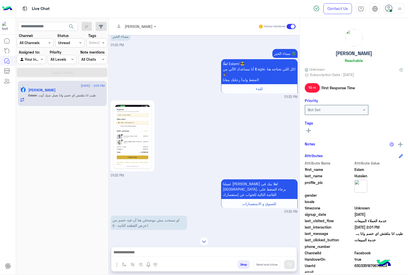
scroll to position [11, 0]
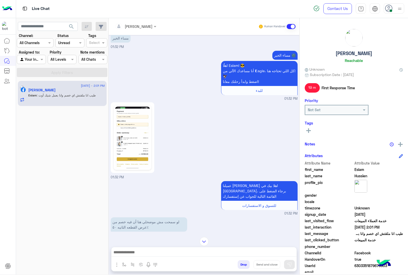
click at [143, 122] on img at bounding box center [132, 138] width 35 height 62
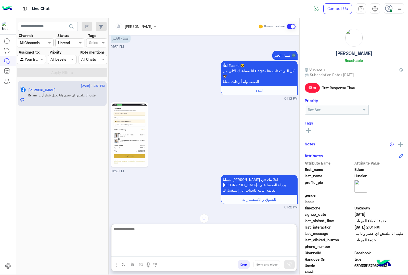
click at [138, 254] on textarea at bounding box center [203, 241] width 185 height 31
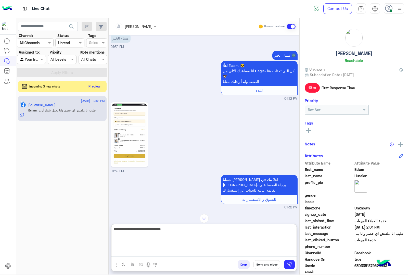
type textarea "**********"
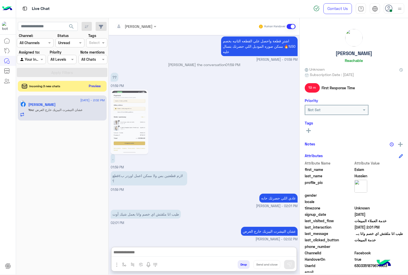
click at [94, 88] on button "Preview" at bounding box center [95, 86] width 16 height 7
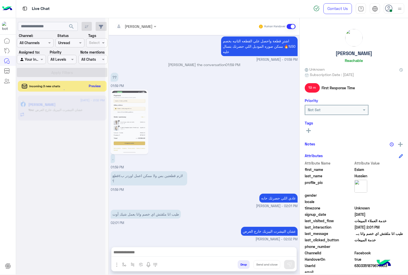
scroll to position [703, 0]
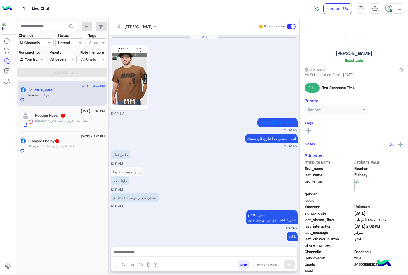
scroll to position [594, 0]
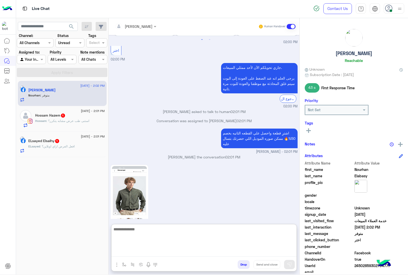
click at [137, 255] on textarea at bounding box center [203, 241] width 185 height 31
type textarea "******"
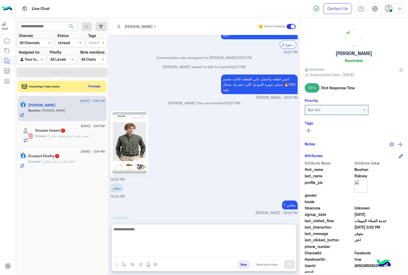
scroll to position [650, 0]
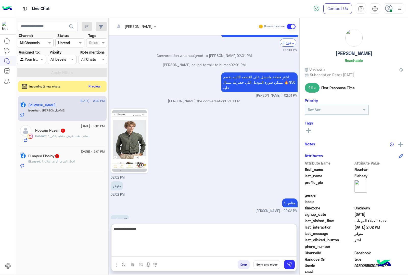
type textarea "**********"
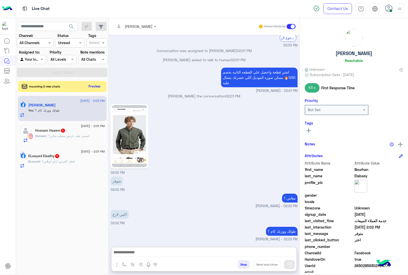
click at [77, 139] on div "Hossam : استنى طب عرض مشابه يتكرر؟" at bounding box center [70, 138] width 70 height 9
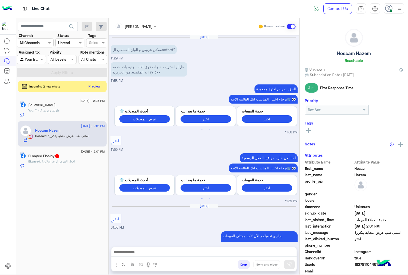
scroll to position [224, 0]
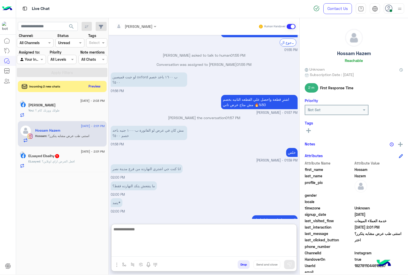
click at [147, 250] on textarea at bounding box center [203, 241] width 185 height 31
type textarea "**********"
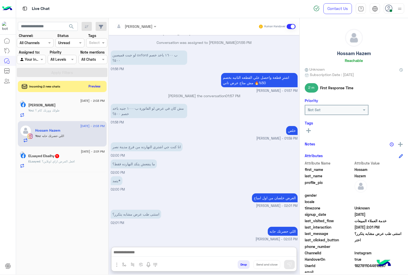
click at [66, 165] on div "ELsayed : افعل العرض ازاي اونلاين؟" at bounding box center [66, 163] width 76 height 9
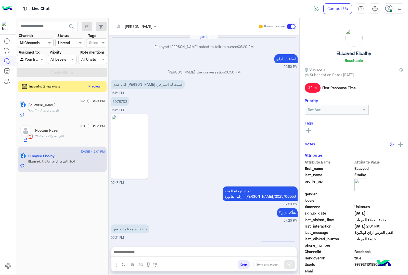
scroll to position [525, 0]
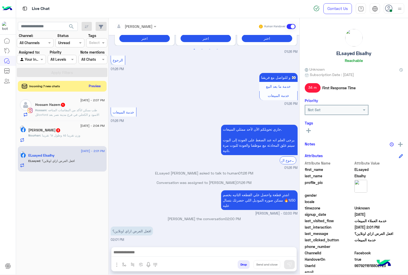
click at [94, 85] on button "Preview" at bounding box center [95, 86] width 16 height 7
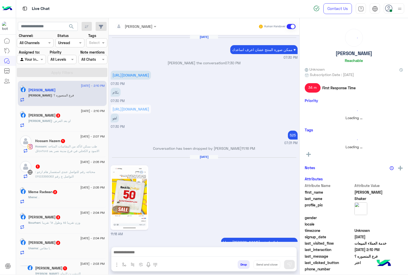
scroll to position [715, 0]
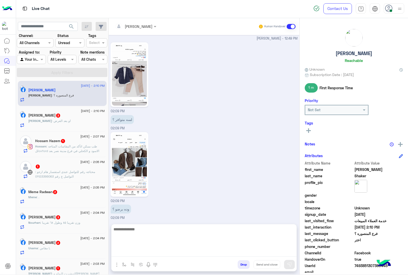
click at [143, 250] on textarea at bounding box center [203, 241] width 185 height 31
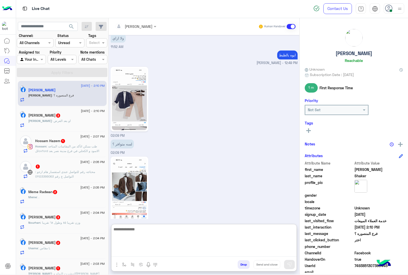
scroll to position [738, 0]
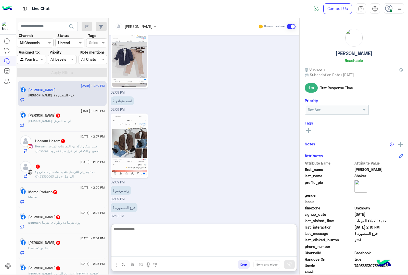
paste textarea "**********"
type textarea "**********"
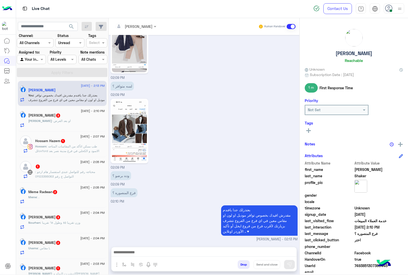
click at [73, 126] on div "[PERSON_NAME] : او بعد العرض" at bounding box center [66, 122] width 76 height 9
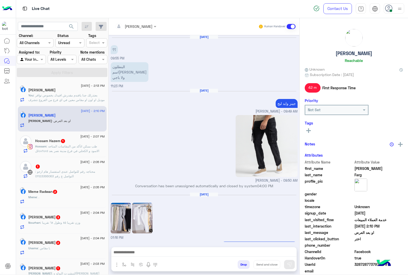
scroll to position [701, 0]
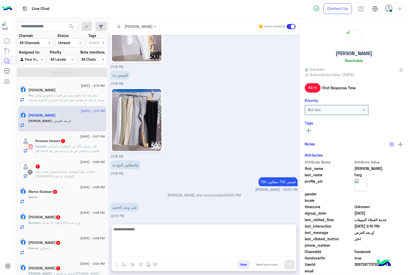
click at [140, 252] on textarea at bounding box center [203, 241] width 185 height 31
click at [136, 249] on textarea at bounding box center [203, 241] width 185 height 31
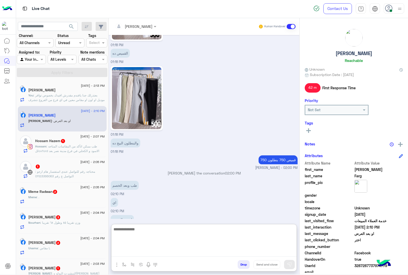
scroll to position [724, 0]
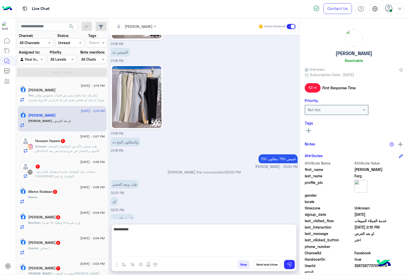
type textarea "**********"
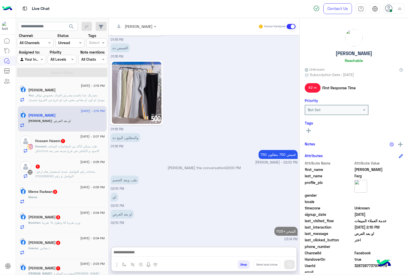
click at [69, 146] on span ": طب ممكن اتأكد من المقاسات المتاحه للoxford الاسود و الكحلي في فرع مدينة نصر ب…" at bounding box center [67, 150] width 64 height 13
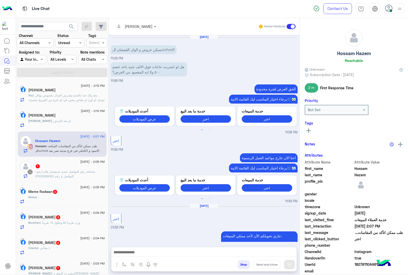
scroll to position [268, 0]
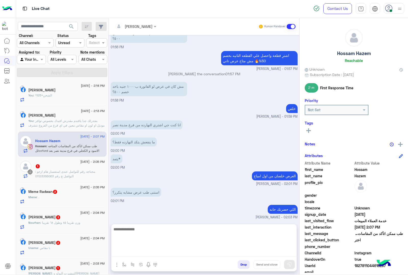
click at [135, 252] on textarea at bounding box center [203, 241] width 185 height 31
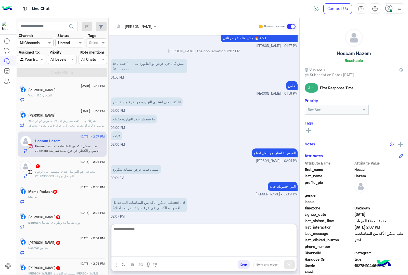
paste textarea "**********"
type textarea "**********"
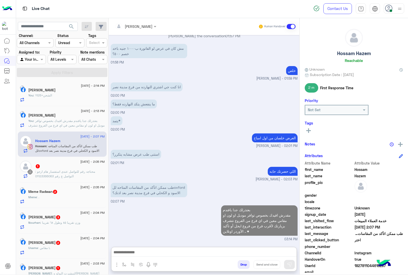
click at [61, 172] on span ": محتاجه رقم للتواصل عندى استفسار هام ارجو التواصل ع رقم 01123366063" at bounding box center [65, 173] width 60 height 8
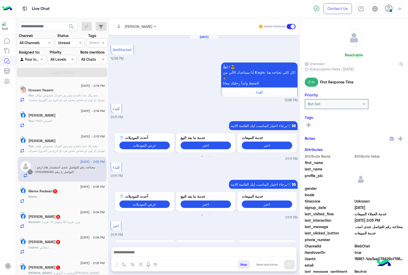
scroll to position [234, 0]
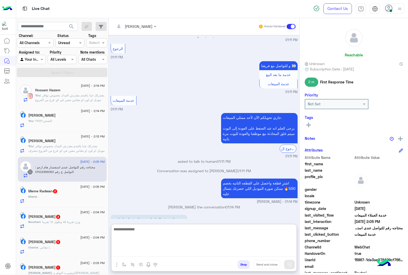
click at [141, 249] on textarea at bounding box center [203, 241] width 185 height 31
type textarea "*****"
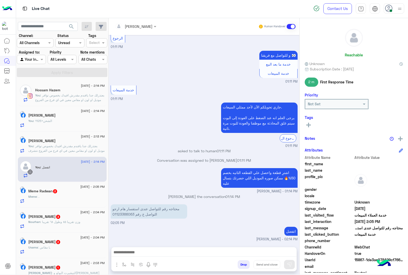
click at [47, 200] on div "Meme : ." at bounding box center [66, 198] width 76 height 9
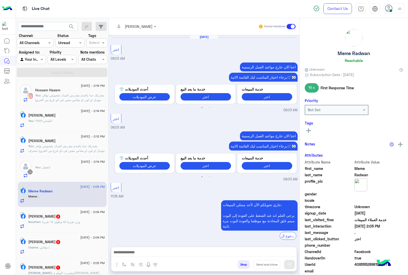
scroll to position [717, 0]
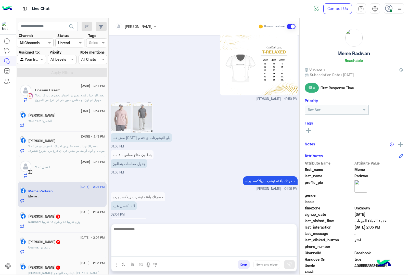
click at [137, 254] on textarea at bounding box center [203, 241] width 185 height 31
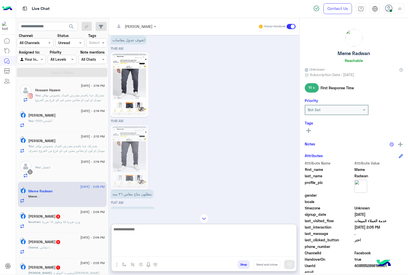
scroll to position [389, 0]
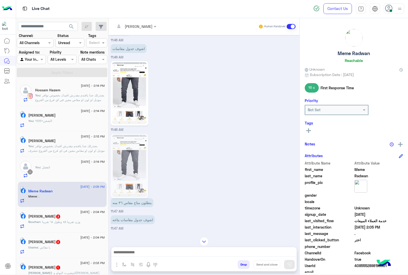
click at [113, 260] on div "Attachements Images enter flow name" at bounding box center [136, 265] width 50 height 10
click at [115, 262] on img "button" at bounding box center [117, 264] width 6 height 6
click at [124, 255] on span "Images" at bounding box center [128, 253] width 13 height 6
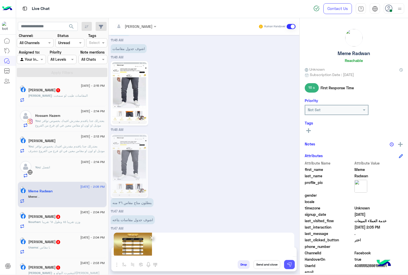
click at [287, 266] on img at bounding box center [289, 264] width 5 height 5
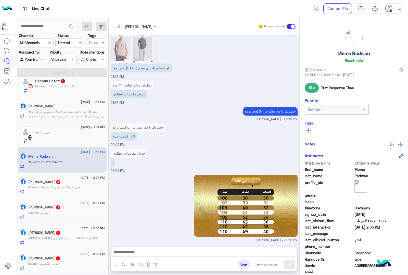
scroll to position [37, 0]
click at [53, 263] on span ": طيب والشورت" at bounding box center [47, 263] width 21 height 4
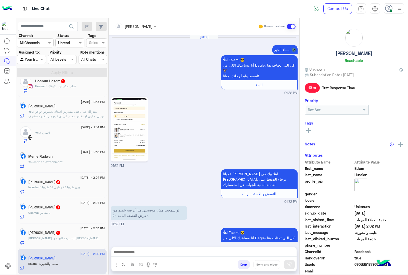
scroll to position [703, 0]
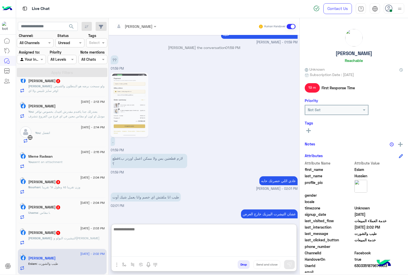
click at [157, 251] on textarea at bounding box center [203, 241] width 185 height 31
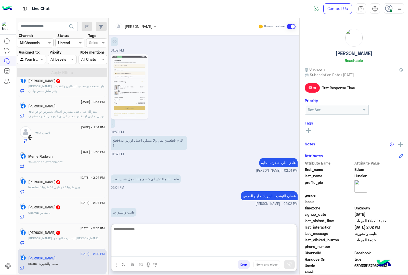
scroll to position [725, 0]
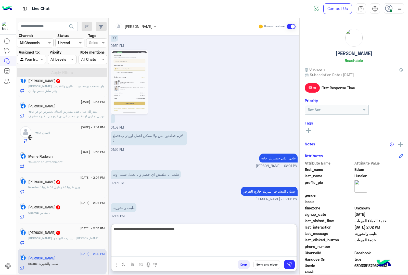
type textarea "**********"
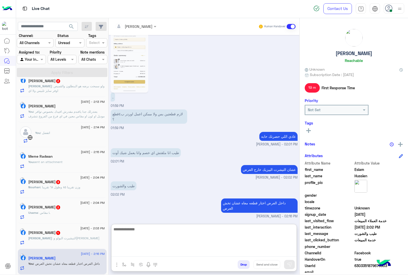
scroll to position [37, 0]
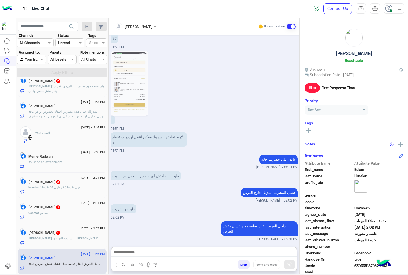
click at [59, 244] on div "[PERSON_NAME] : ال[PERSON_NAME] و[PERSON_NAME]" at bounding box center [66, 240] width 76 height 9
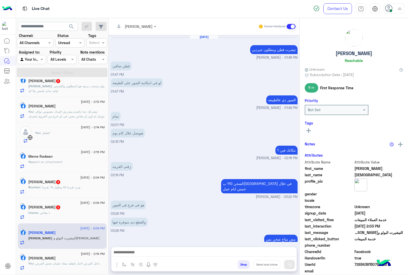
scroll to position [385, 0]
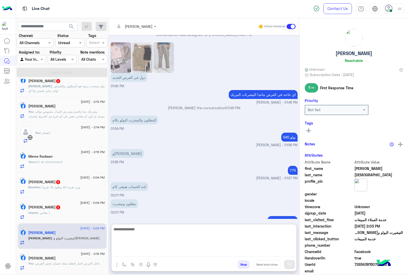
click at [138, 252] on textarea at bounding box center [203, 241] width 185 height 31
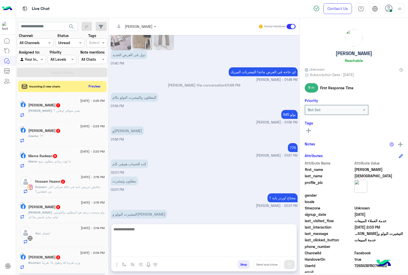
scroll to position [408, 0]
